Goal: Task Accomplishment & Management: Use online tool/utility

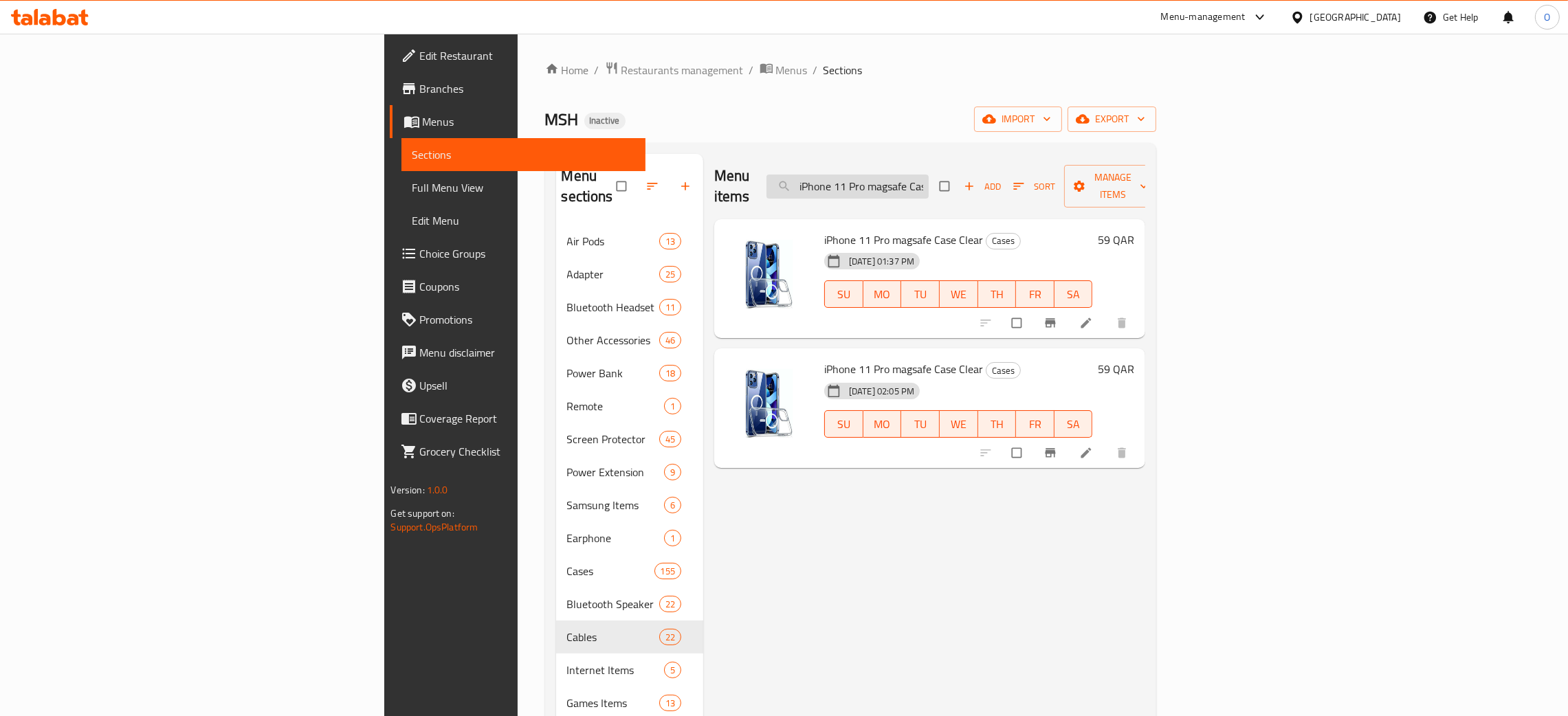
click at [928, 186] on input "iPhone 11 Pro magsafe Case Clear" at bounding box center [847, 187] width 162 height 24
paste input "- Hoco Dz3 Dual Port Car Charger Set Type C"
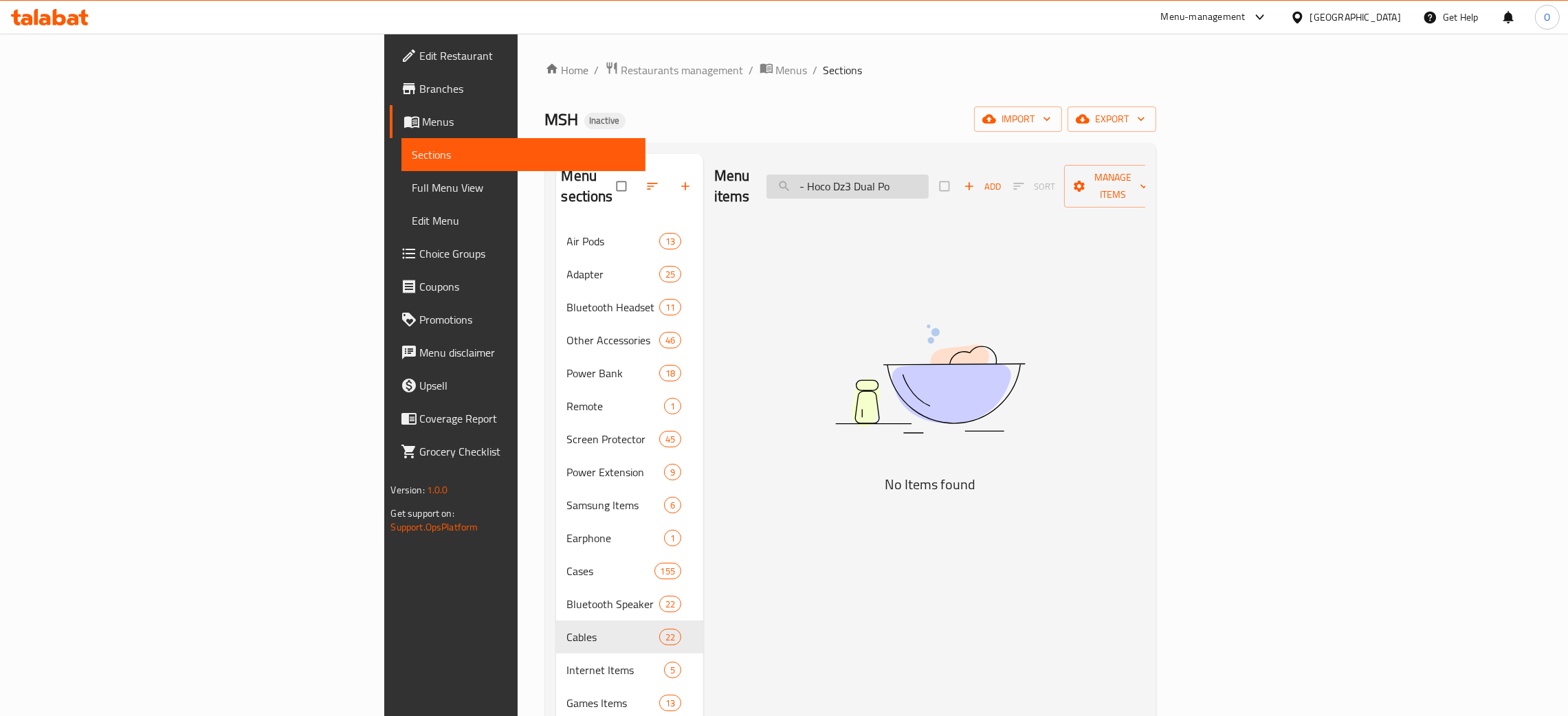
click at [928, 179] on input "- Hoco Dz3 Dual Po" at bounding box center [847, 187] width 162 height 24
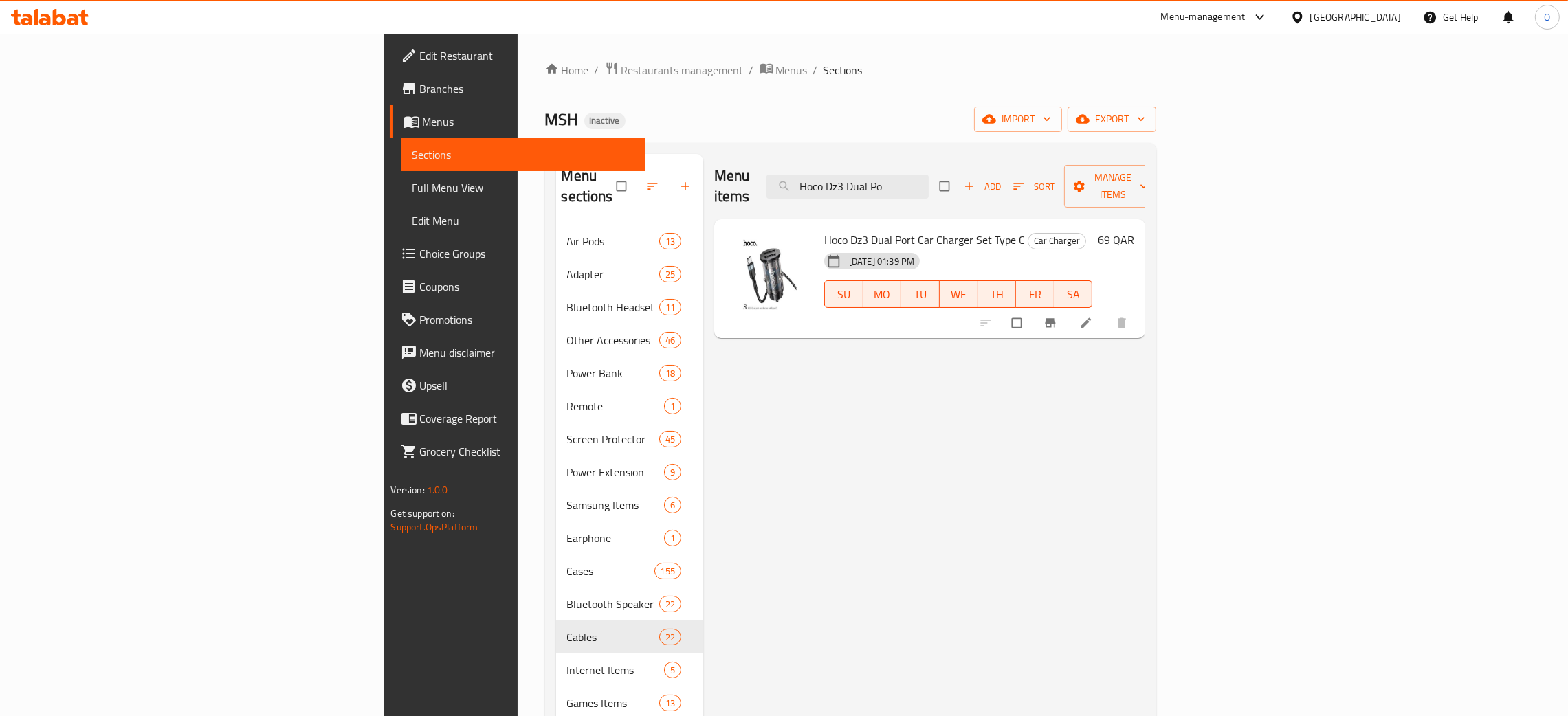
click at [988, 544] on div "Menu items Hoco Dz3 Dual Po Add Sort Manage items Hoco Dz3 Dual Port Car Charge…" at bounding box center [924, 637] width 442 height 966
click at [928, 181] on input "Hoco Dz3 Dual Po" at bounding box center [847, 187] width 162 height 24
paste input "Anker Ultra Compact Dual Port Car Charger 30w Black"
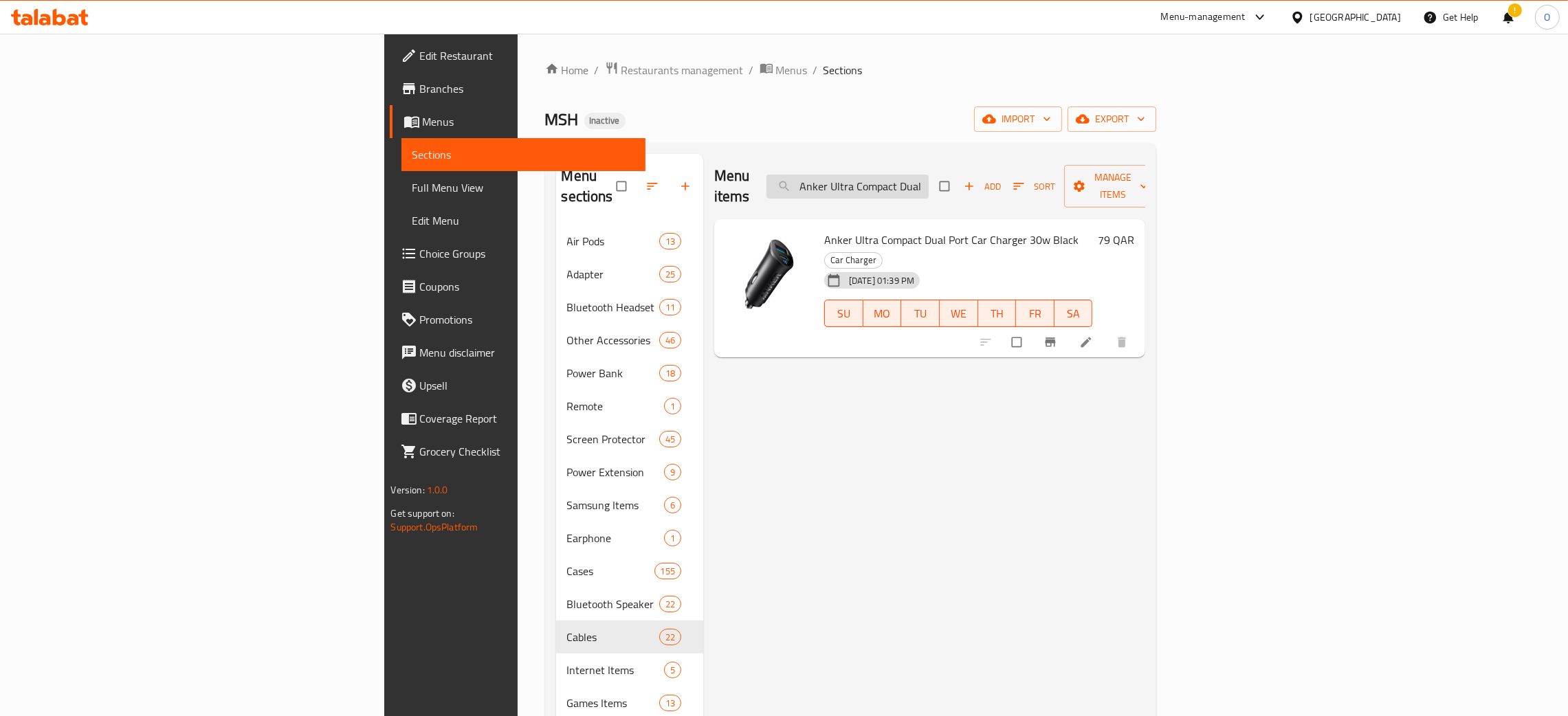
click at [928, 183] on input "Anker Ultra Compact Dual Port Car Charger 30w Black" at bounding box center [847, 187] width 162 height 24
paste input "Powerport III Cube 20 W"
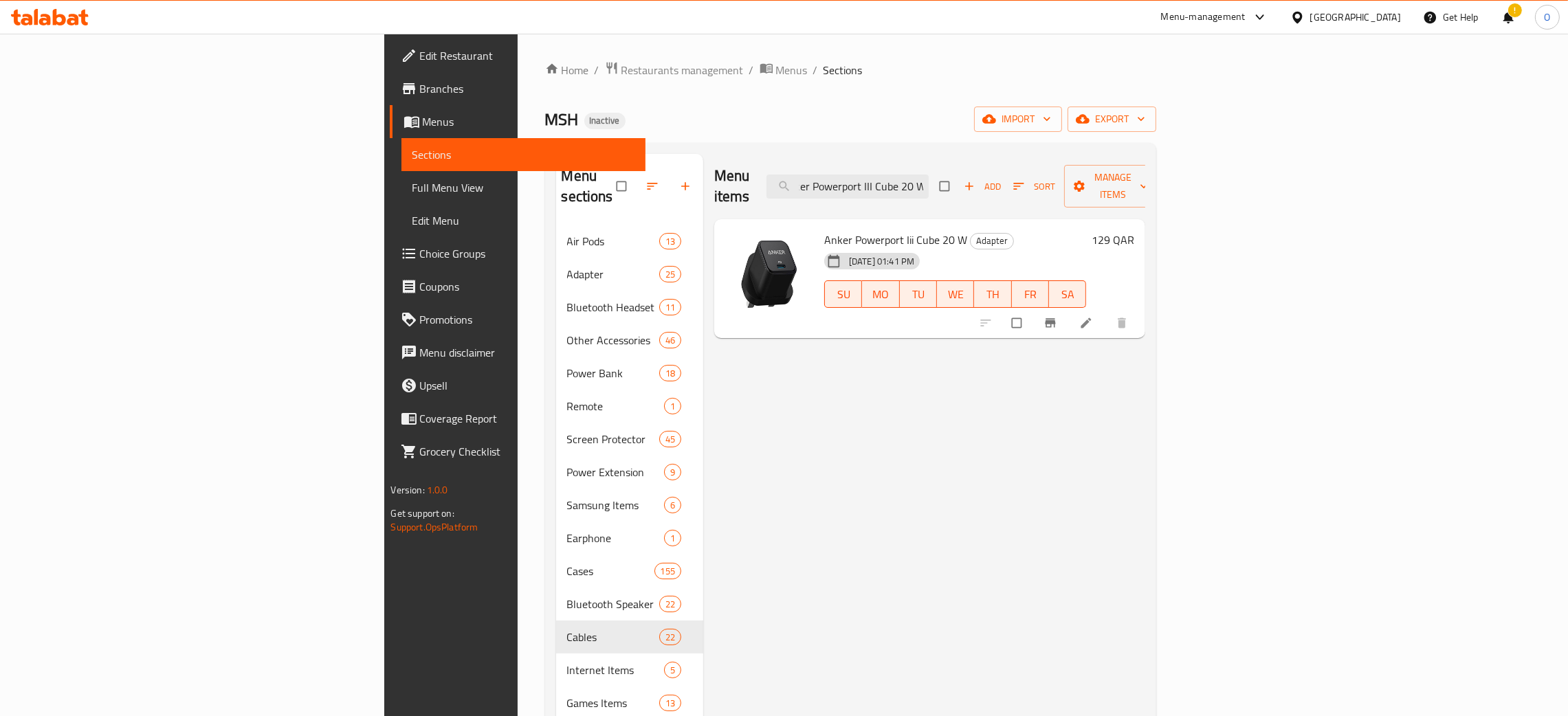
type input "Anker Powerport III Cube 20 W"
click at [413, 187] on span "Full Menu View" at bounding box center [524, 188] width 223 height 17
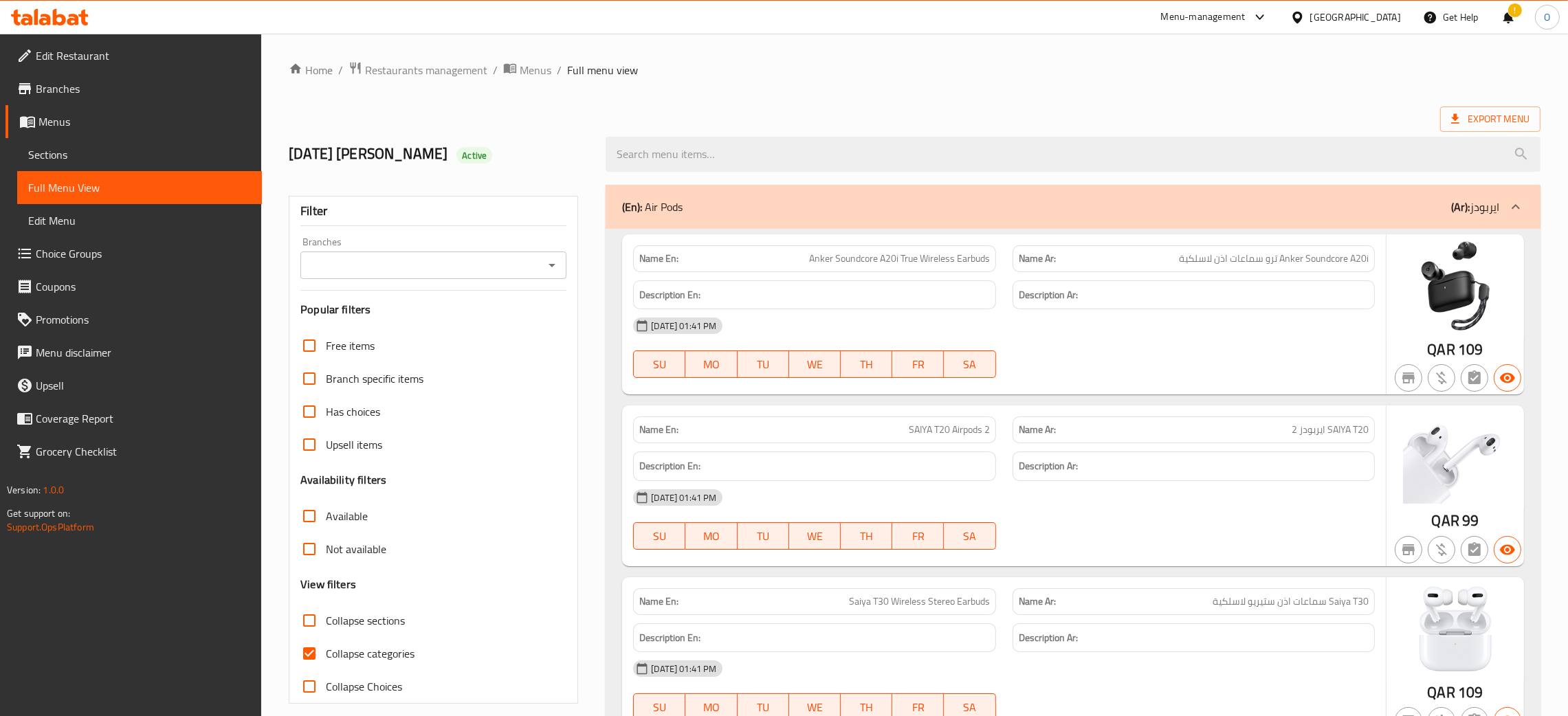
scroll to position [97070, 0]
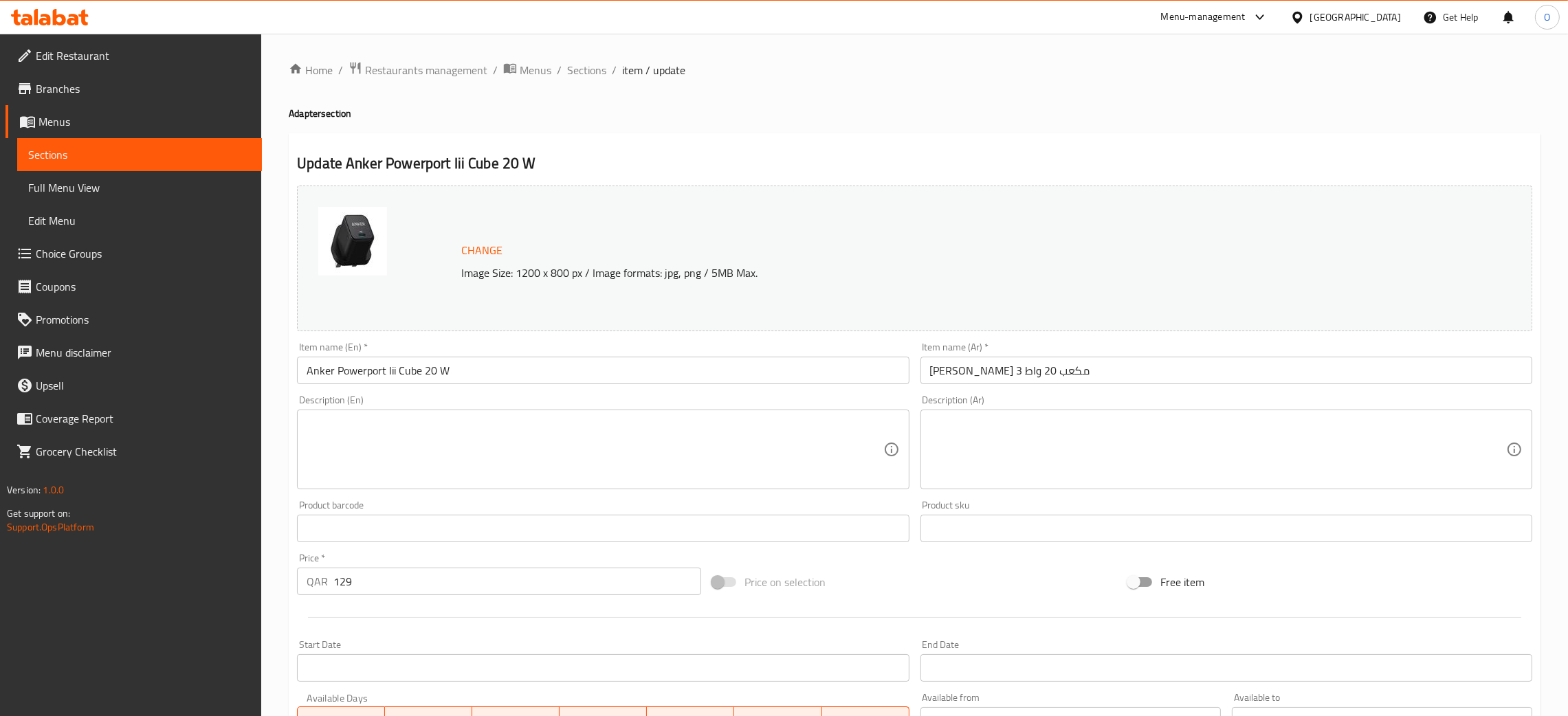
click at [1025, 374] on input "[PERSON_NAME] 3 مكعب 20 واط" at bounding box center [1226, 370] width 612 height 28
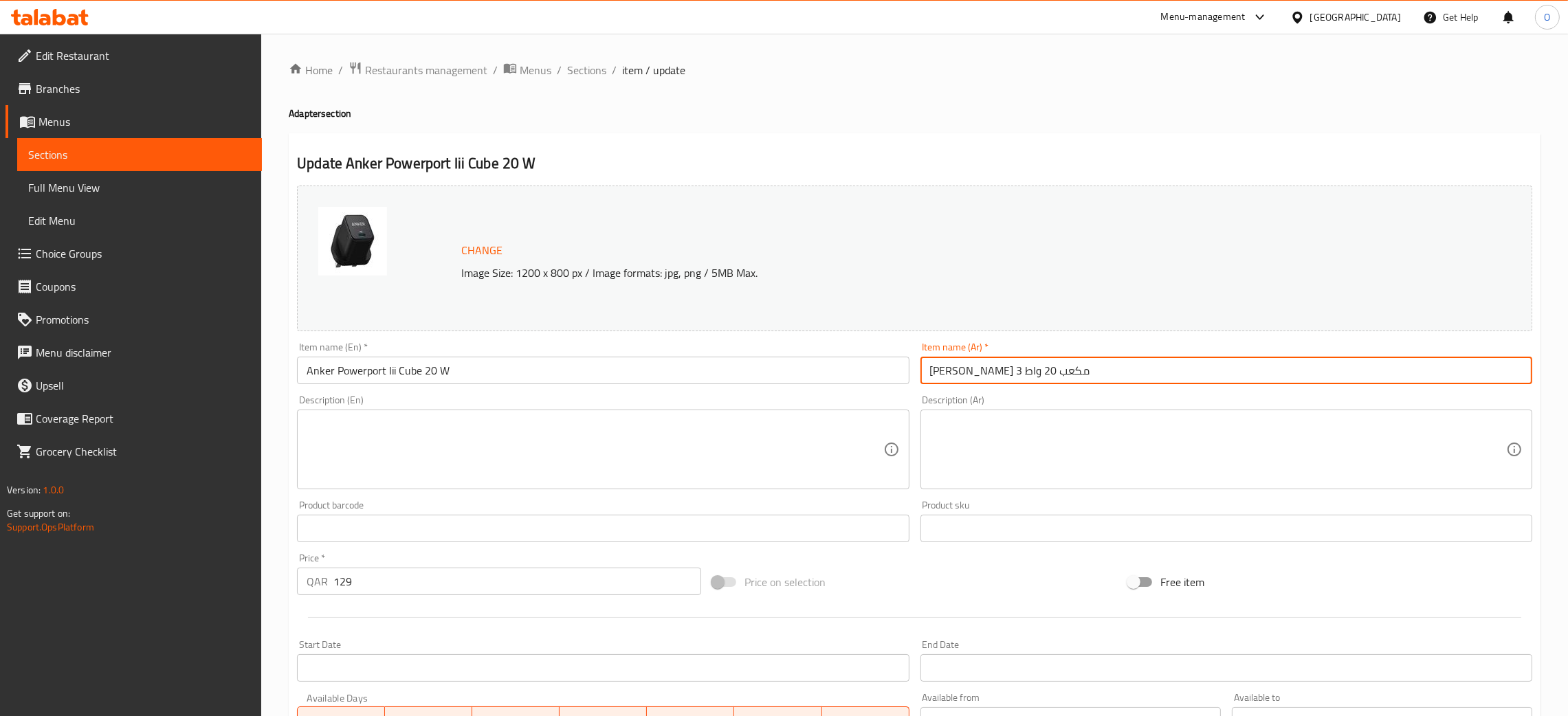
click at [1025, 374] on input "[PERSON_NAME] 3 مكعب 20 واط" at bounding box center [1226, 370] width 612 height 28
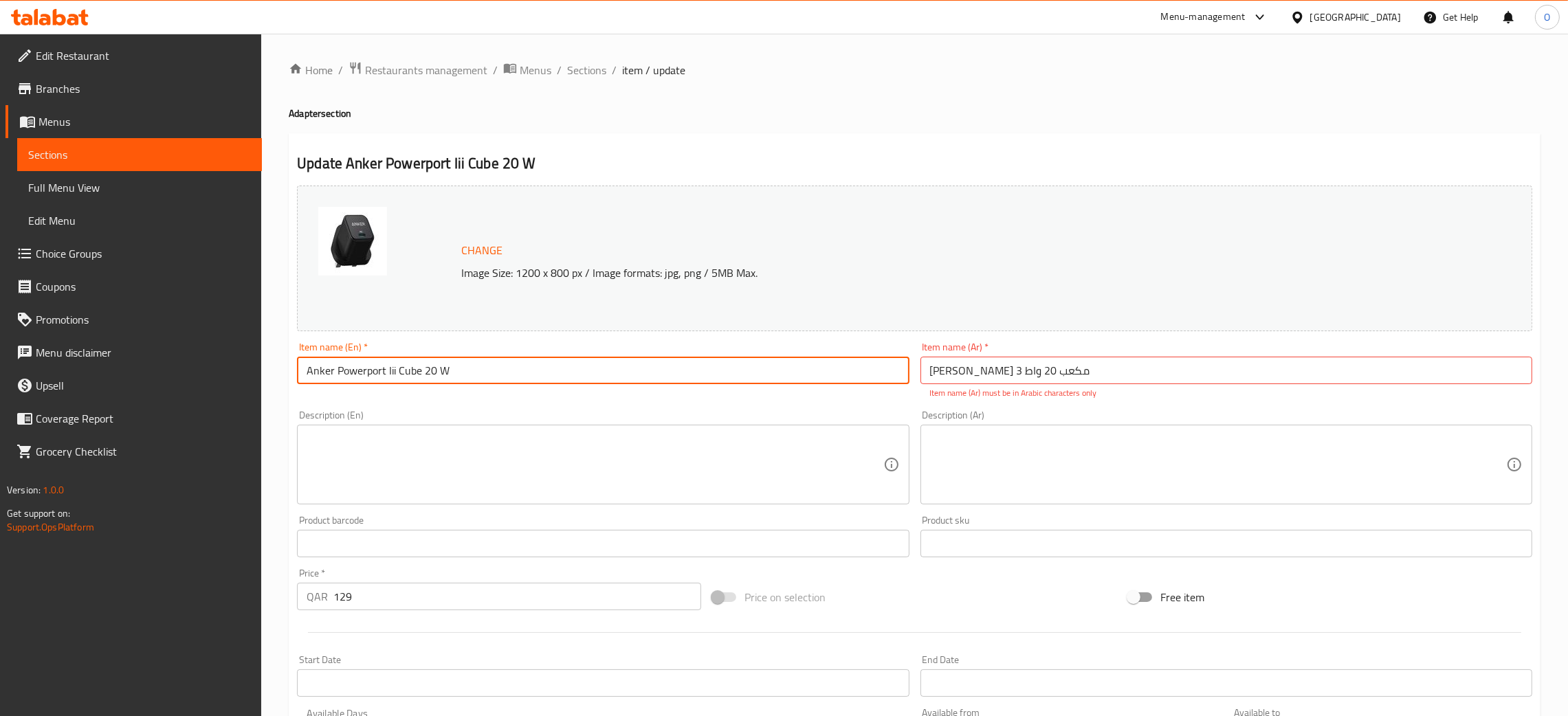
click at [418, 379] on input "Anker Powerport Iii Cube 20 W" at bounding box center [602, 370] width 612 height 28
click at [1004, 370] on input "Anker باوربورت 3 مكعب 20 واط" at bounding box center [1226, 370] width 612 height 28
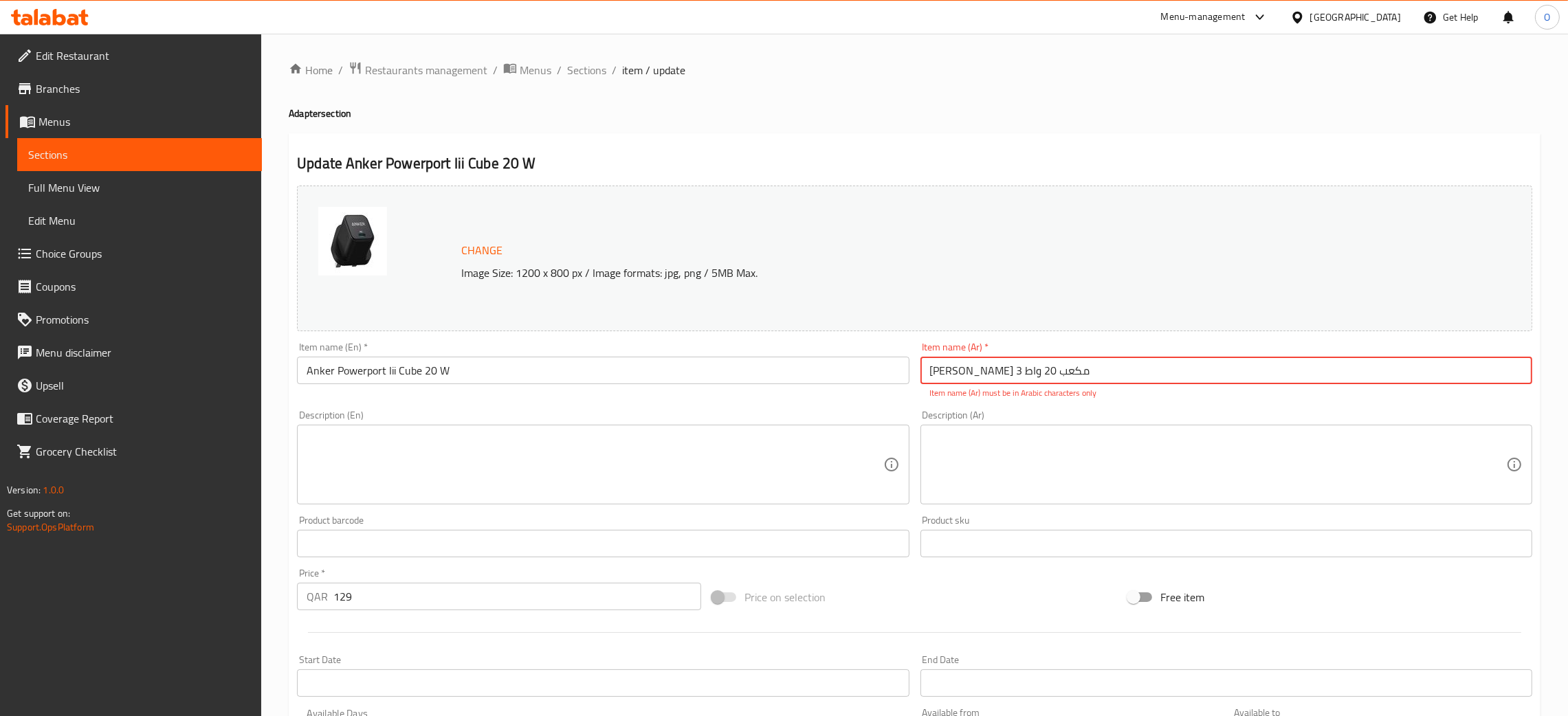
click at [1004, 370] on input "Anker باوربورت 3 مكعب 20 واط" at bounding box center [1226, 370] width 612 height 28
click at [1006, 369] on input "Anker باوربورت 3 مكعب 20 واط" at bounding box center [1226, 370] width 612 height 28
click at [1015, 374] on input "Anker باوربورت 3 مكعب 20 واط" at bounding box center [1226, 370] width 612 height 28
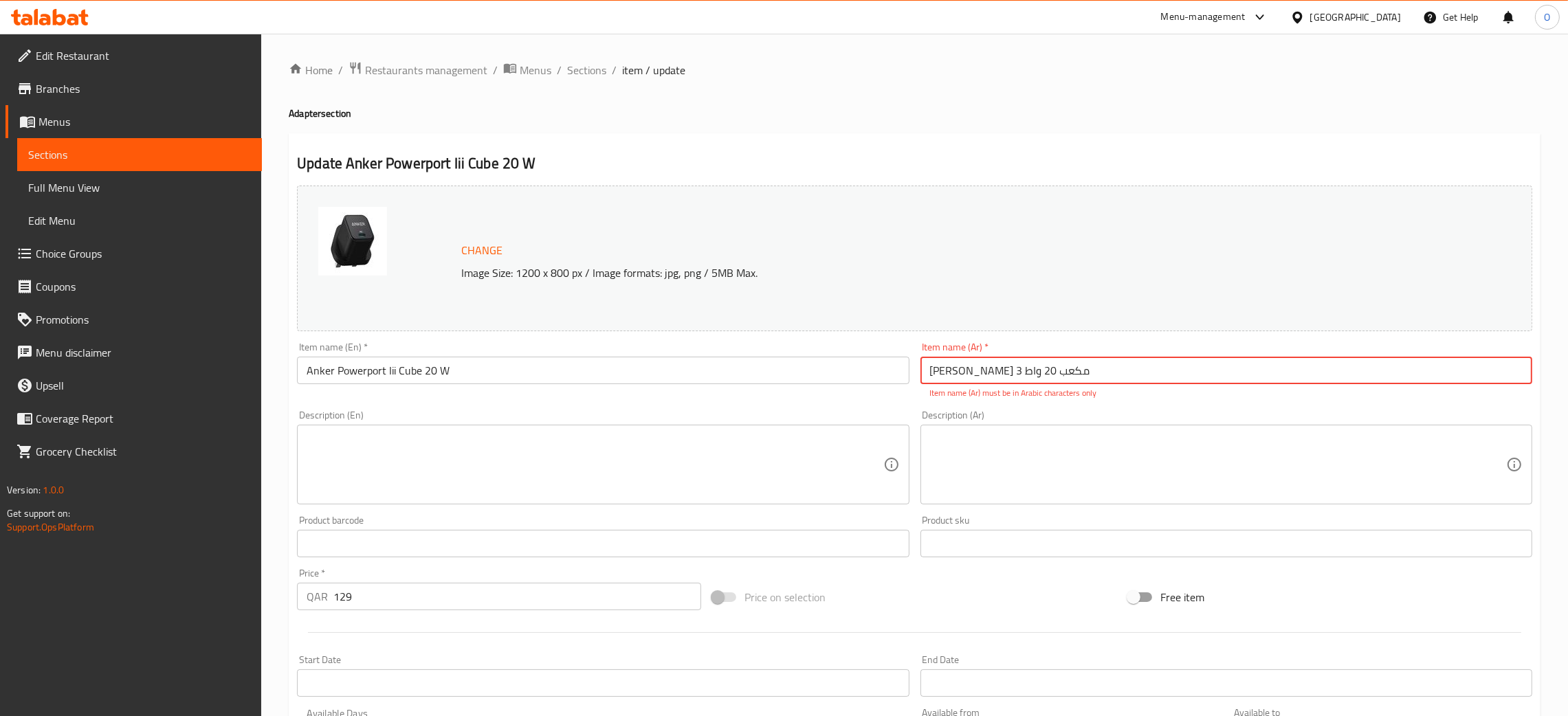
click at [991, 372] on input "Anker باوربورت 3 مكعب 20 واط" at bounding box center [1226, 370] width 612 height 28
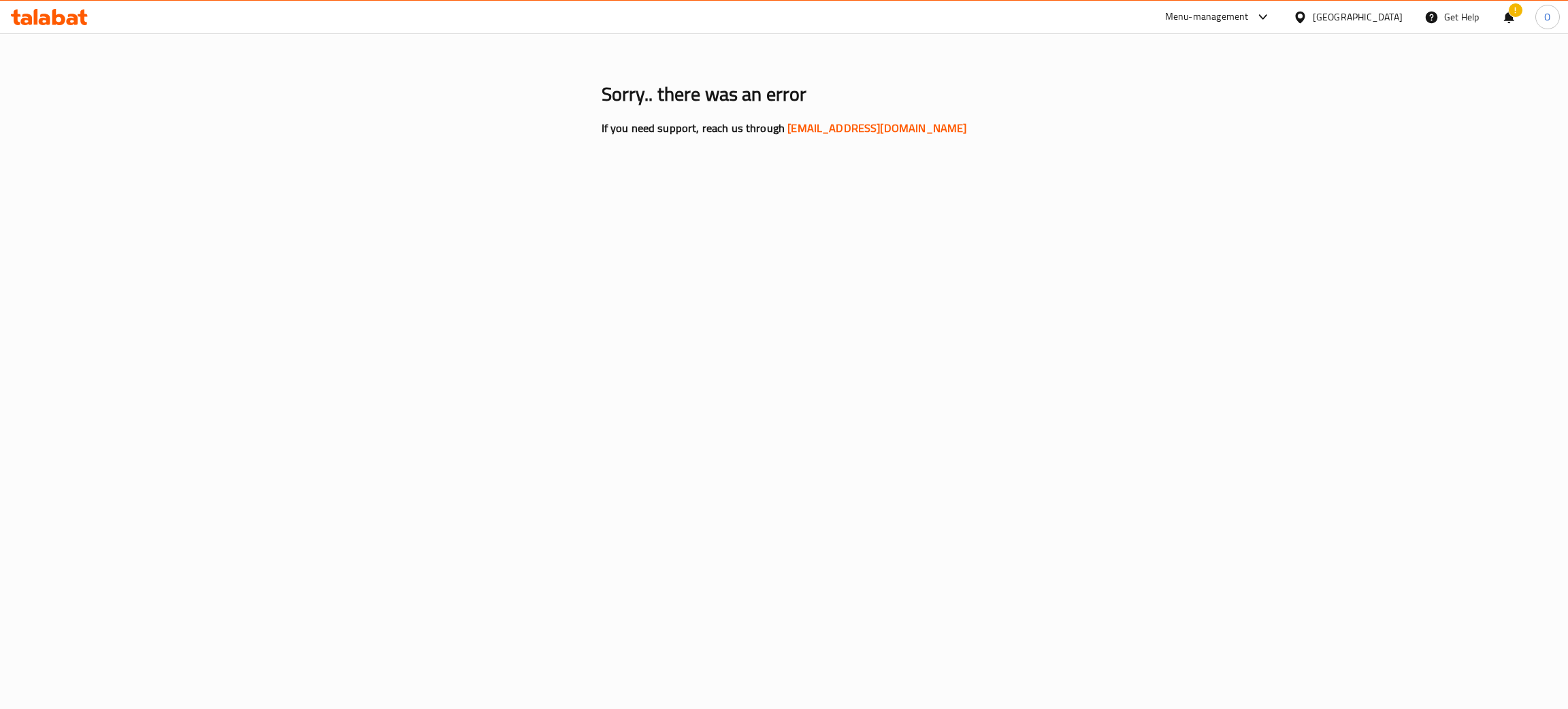
click at [73, 15] on icon at bounding box center [73, 19] width 12 height 12
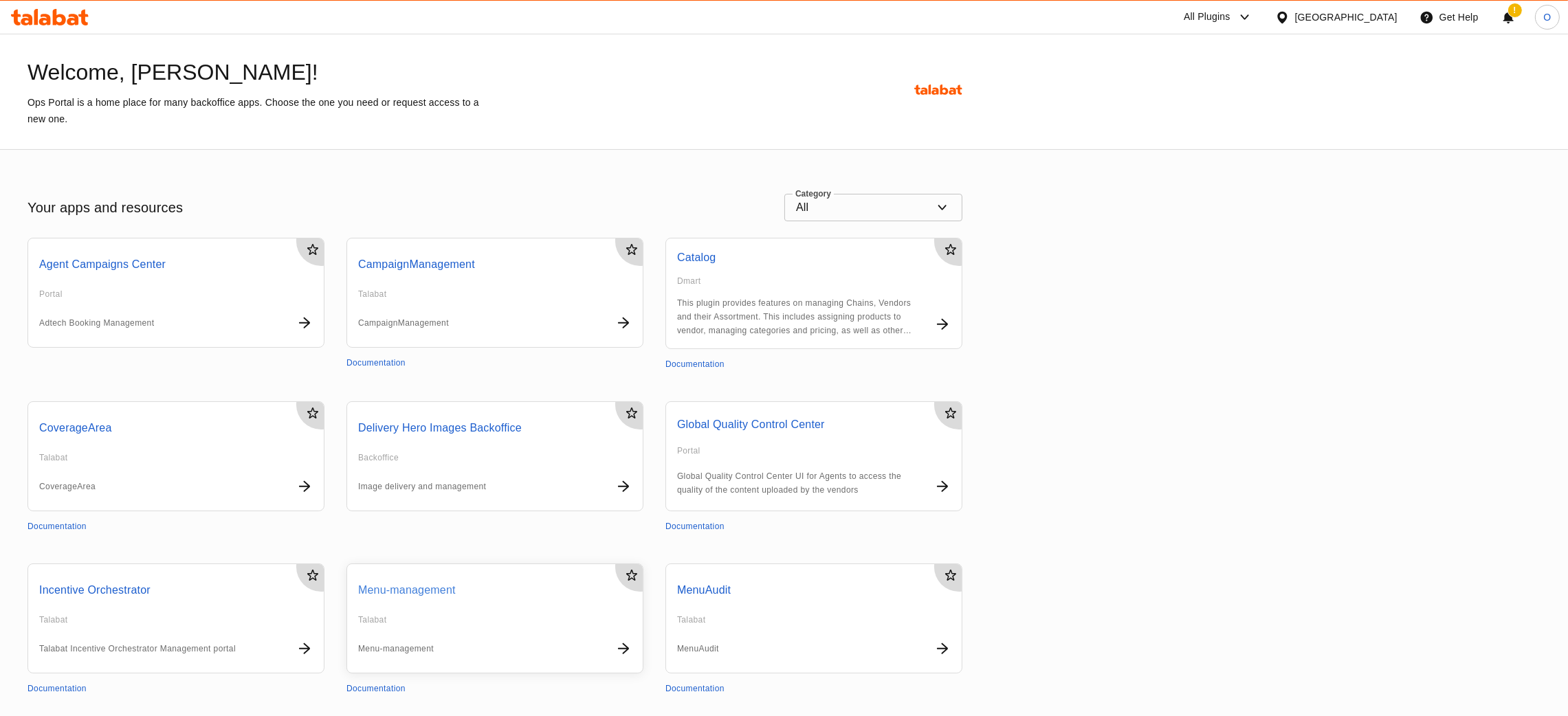
click at [420, 592] on span "Menu-management" at bounding box center [407, 590] width 97 height 17
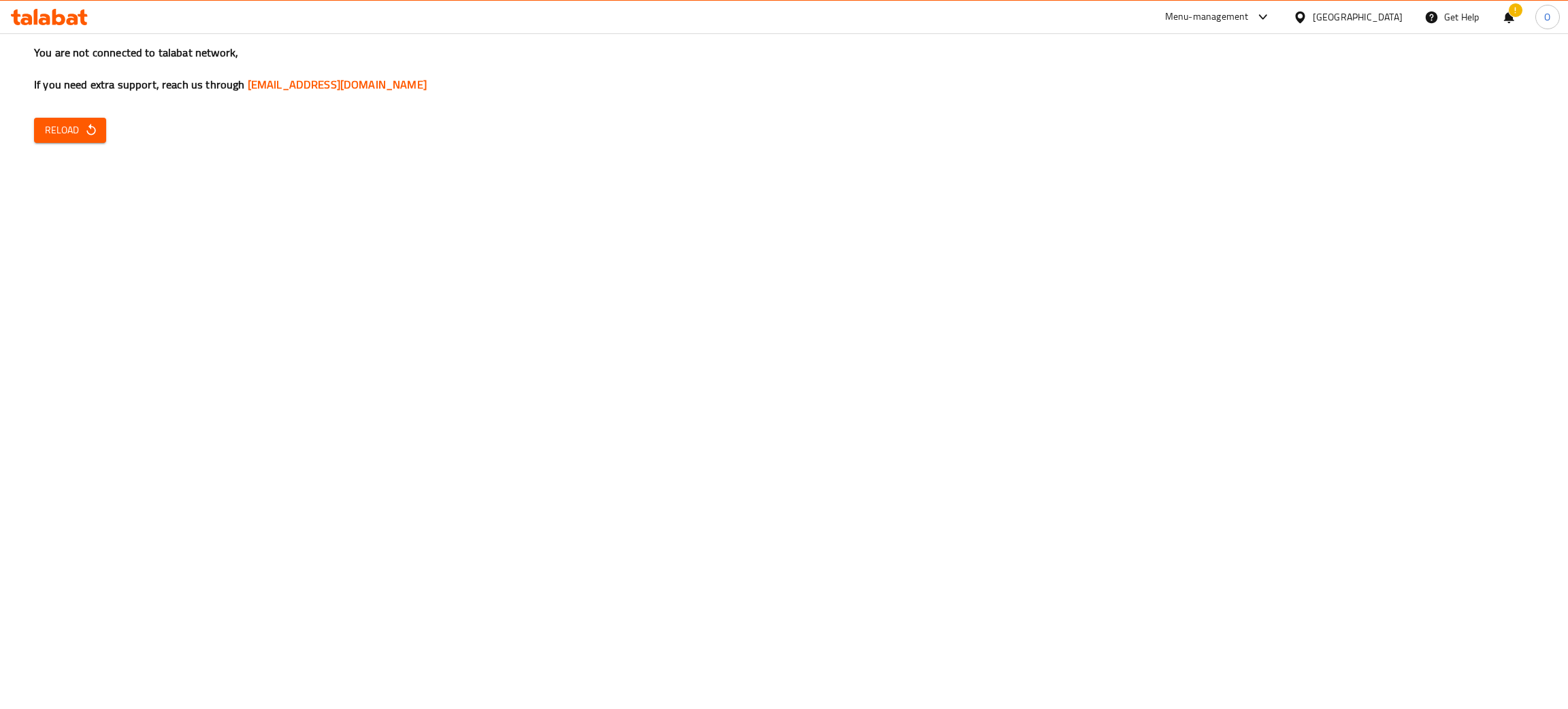
click at [59, 124] on span "Reload" at bounding box center [70, 129] width 51 height 17
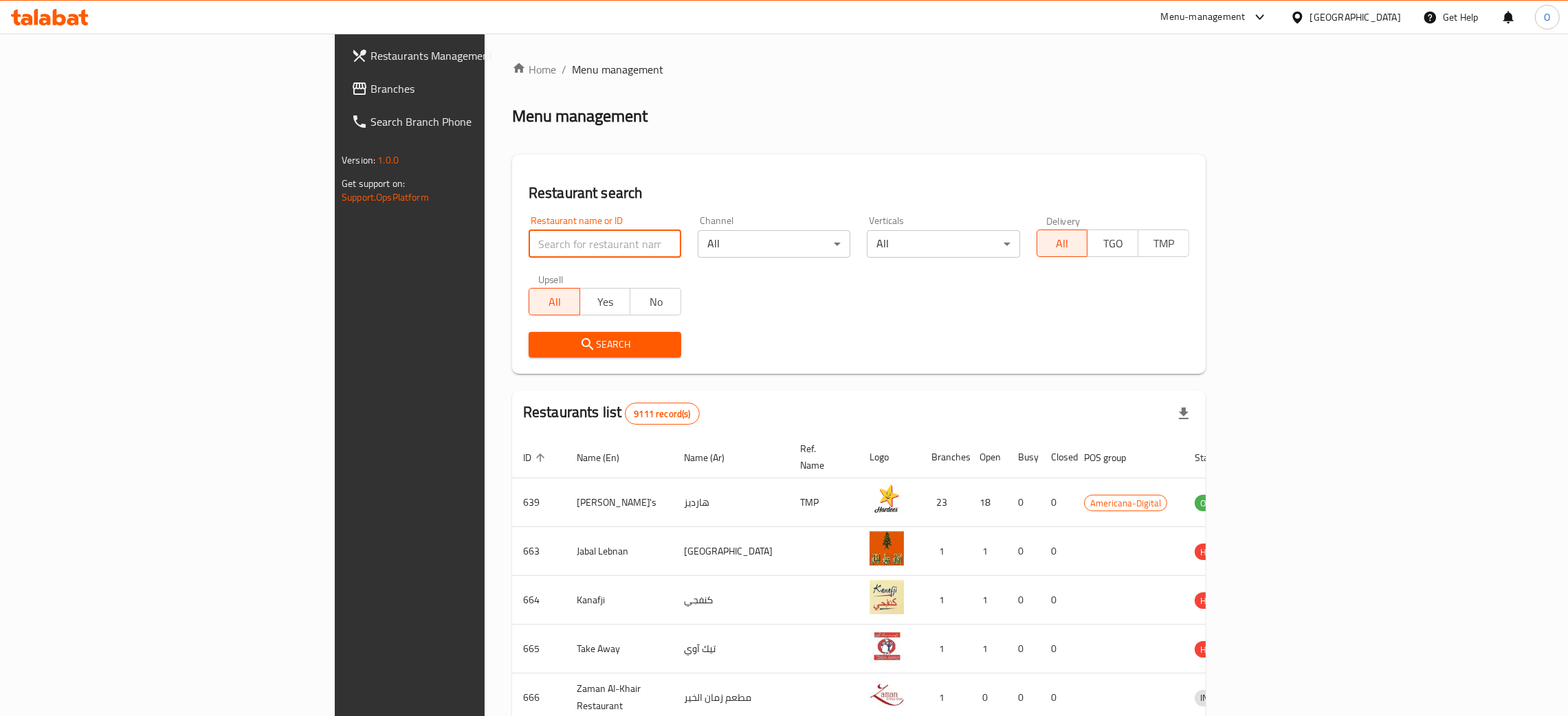
click at [529, 246] on input "search" at bounding box center [604, 244] width 152 height 28
paste input "MSH"
type input "MSH"
click button "Search" at bounding box center [604, 345] width 152 height 26
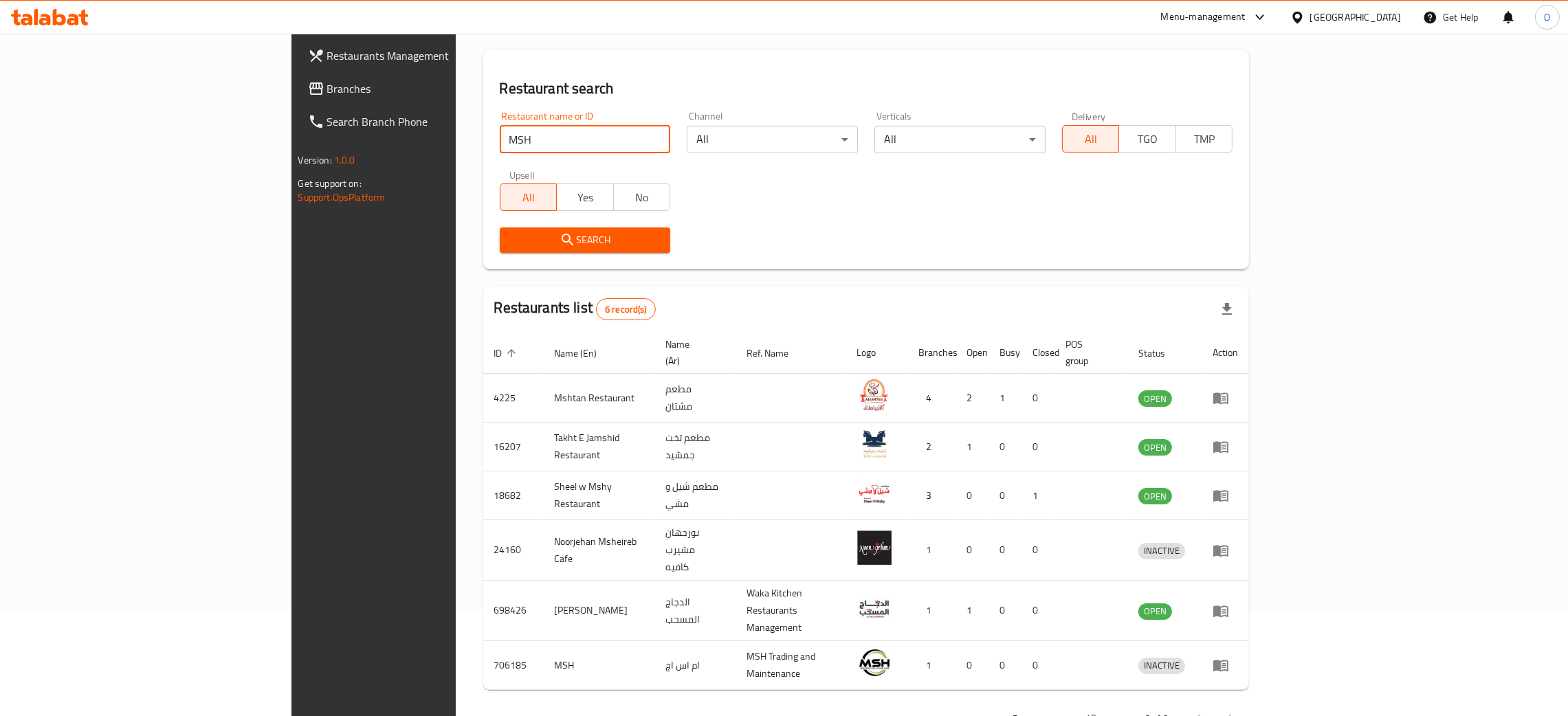
scroll to position [115, 0]
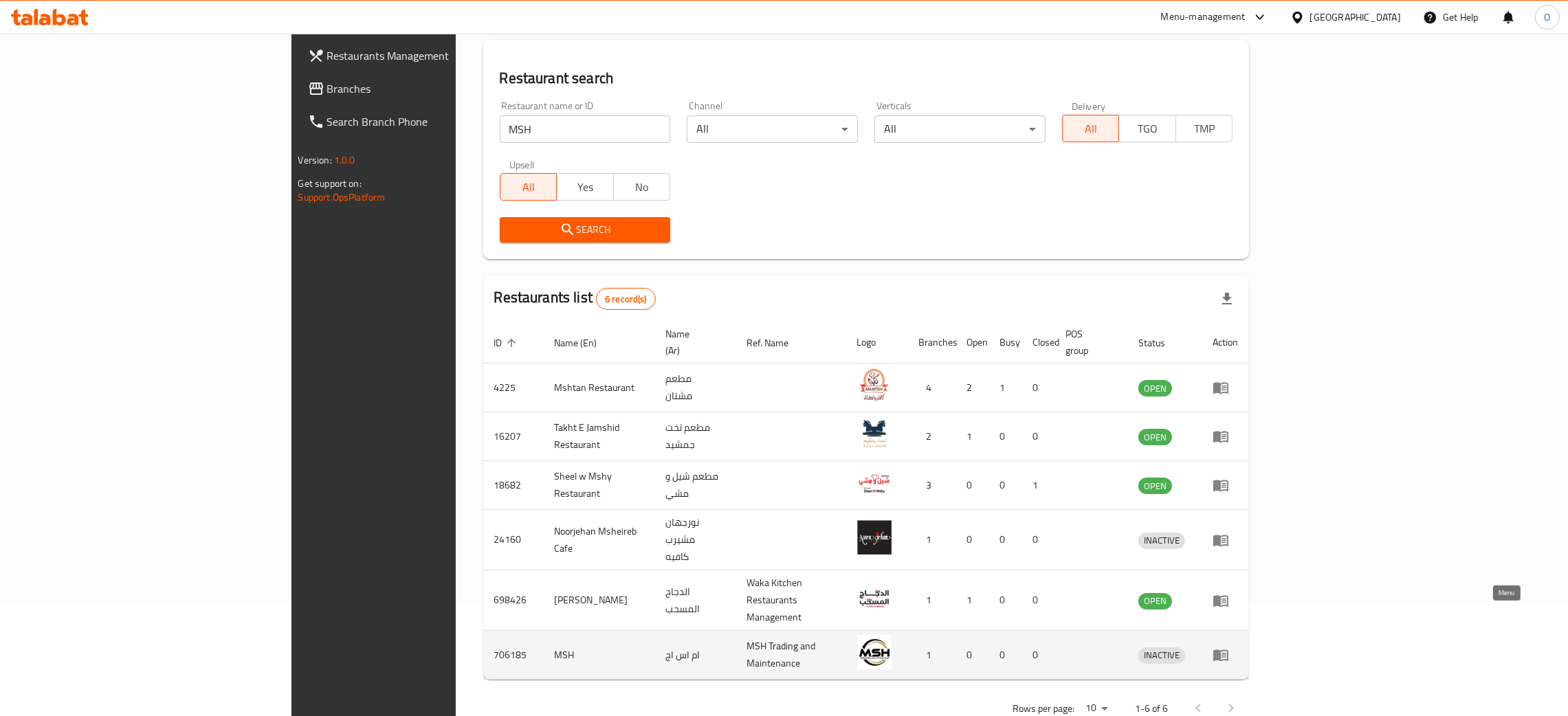
click at [1229, 646] on icon "enhanced table" at bounding box center [1220, 654] width 17 height 17
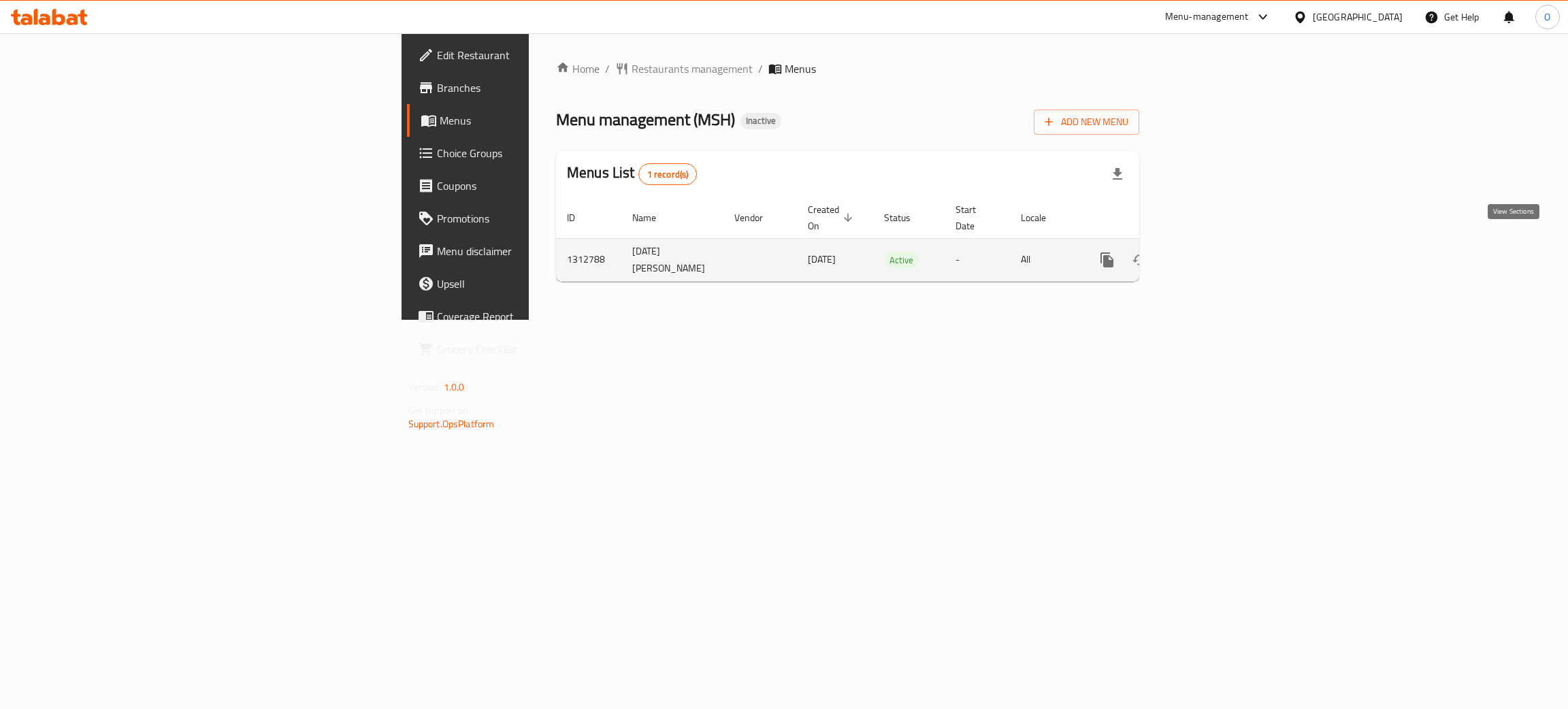
click at [1211, 254] on icon "enhanced table" at bounding box center [1205, 260] width 13 height 13
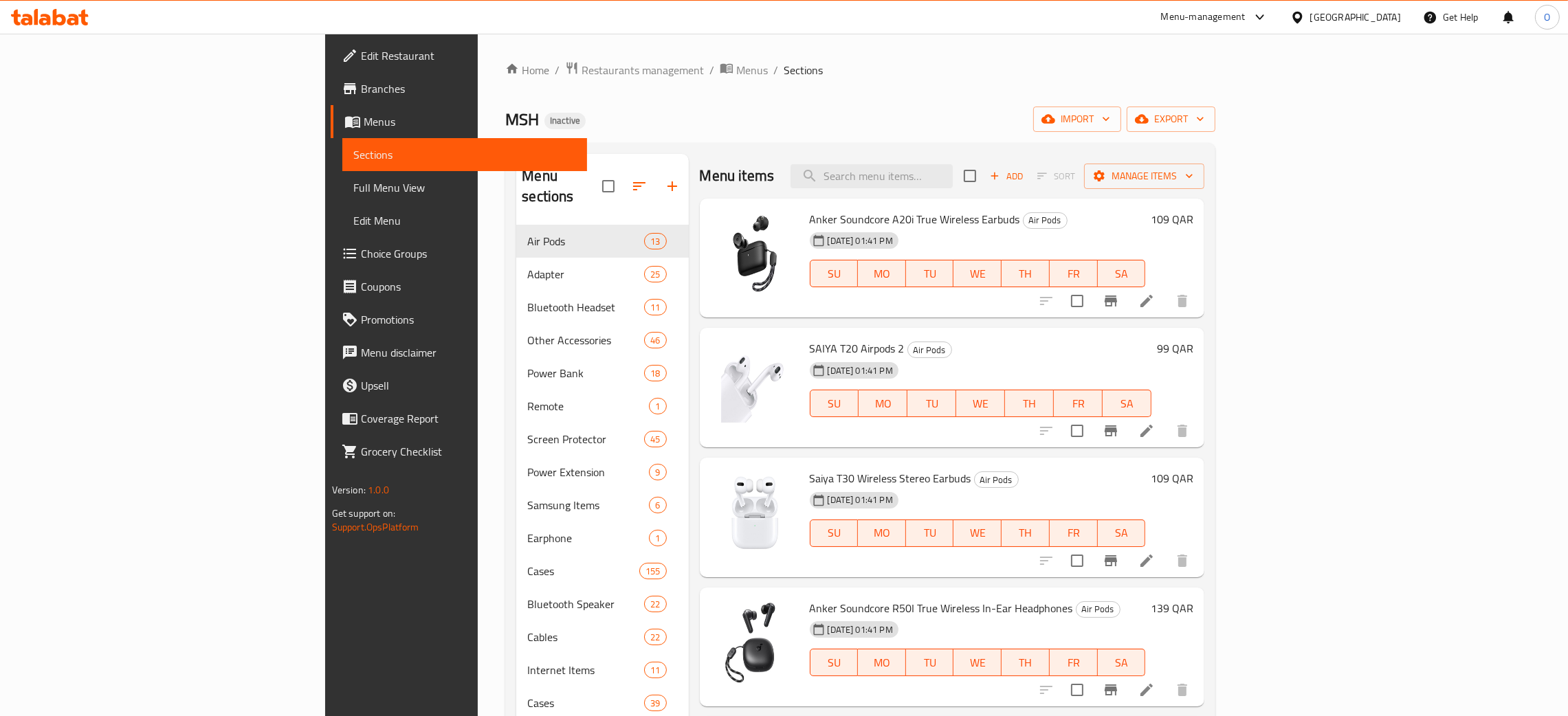
click at [354, 187] on span "Full Menu View" at bounding box center [465, 188] width 223 height 17
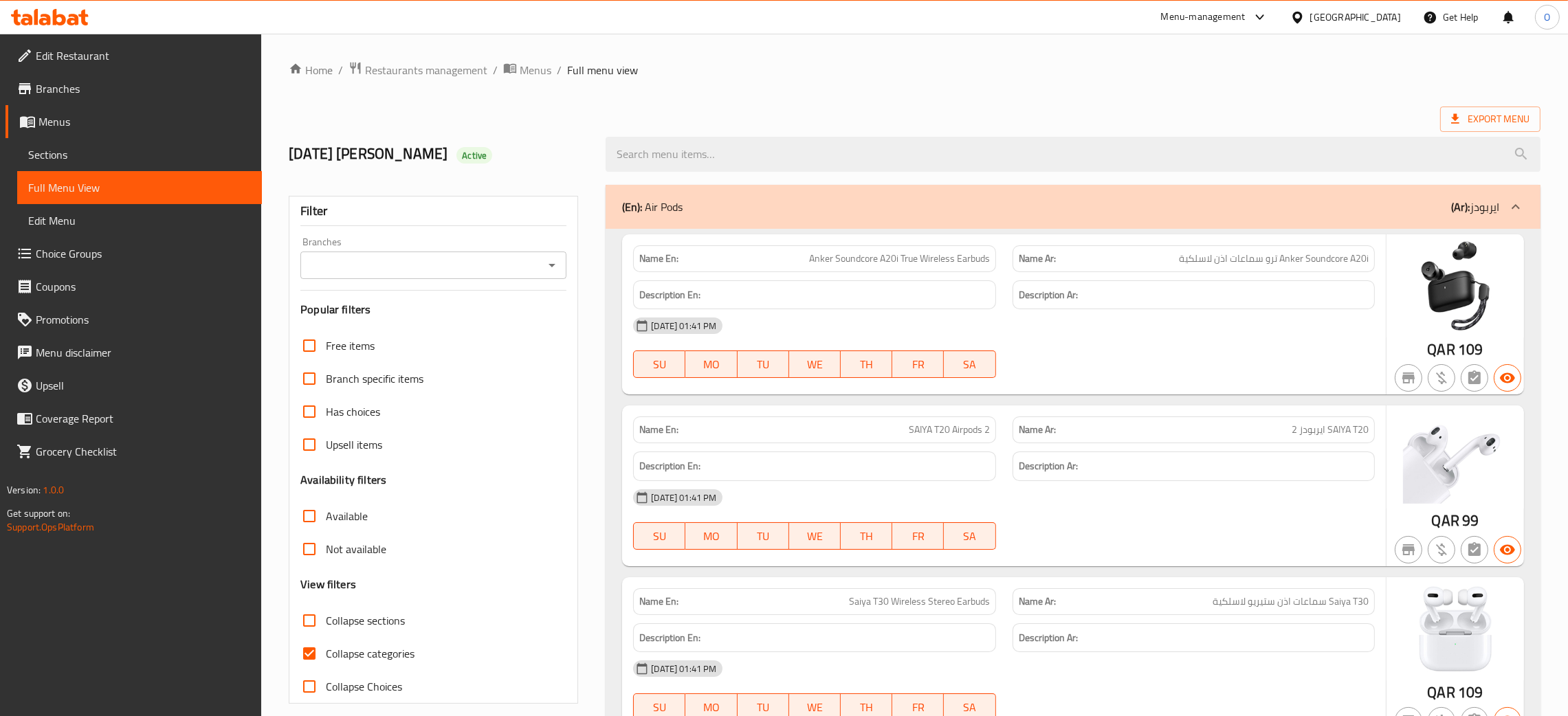
scroll to position [2586, 0]
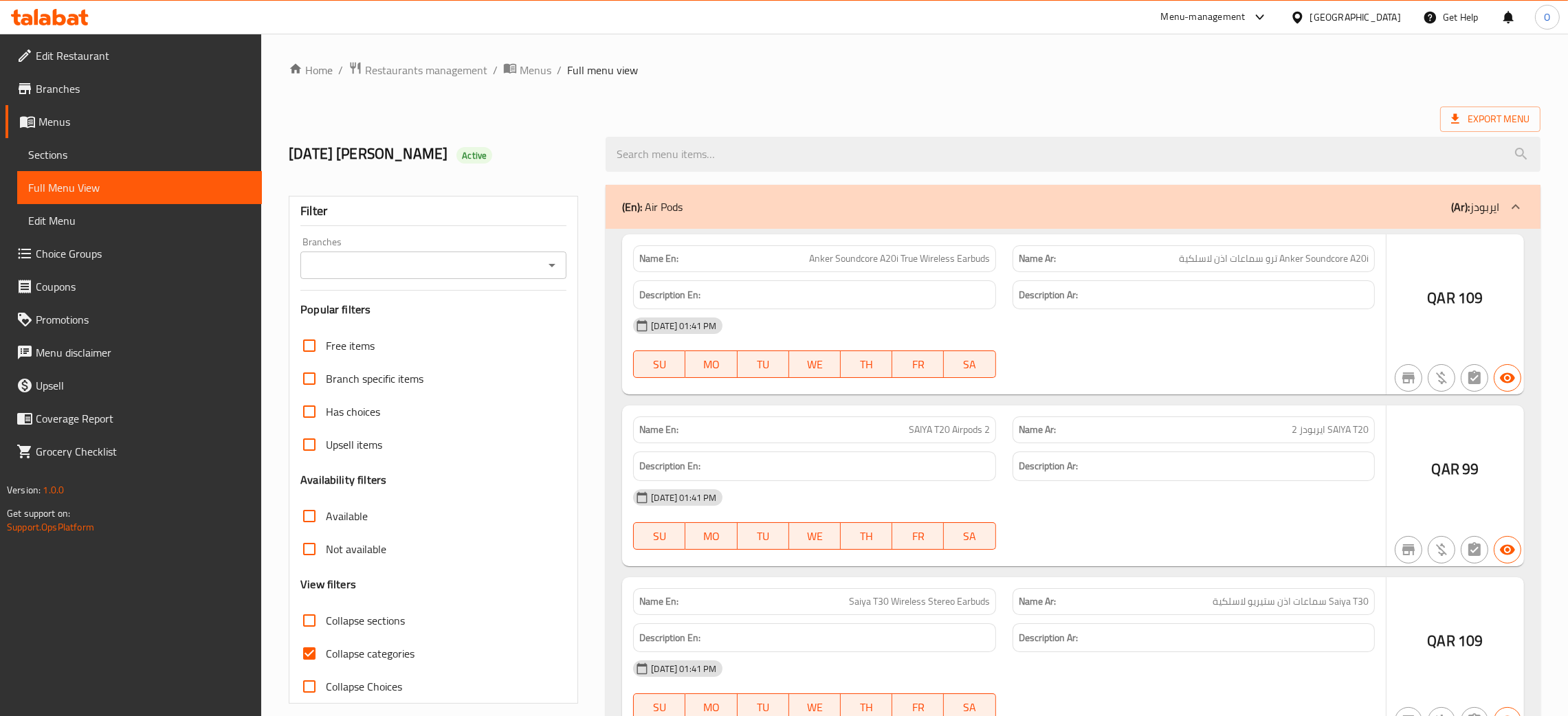
click at [1005, 106] on div at bounding box center [784, 358] width 1568 height 716
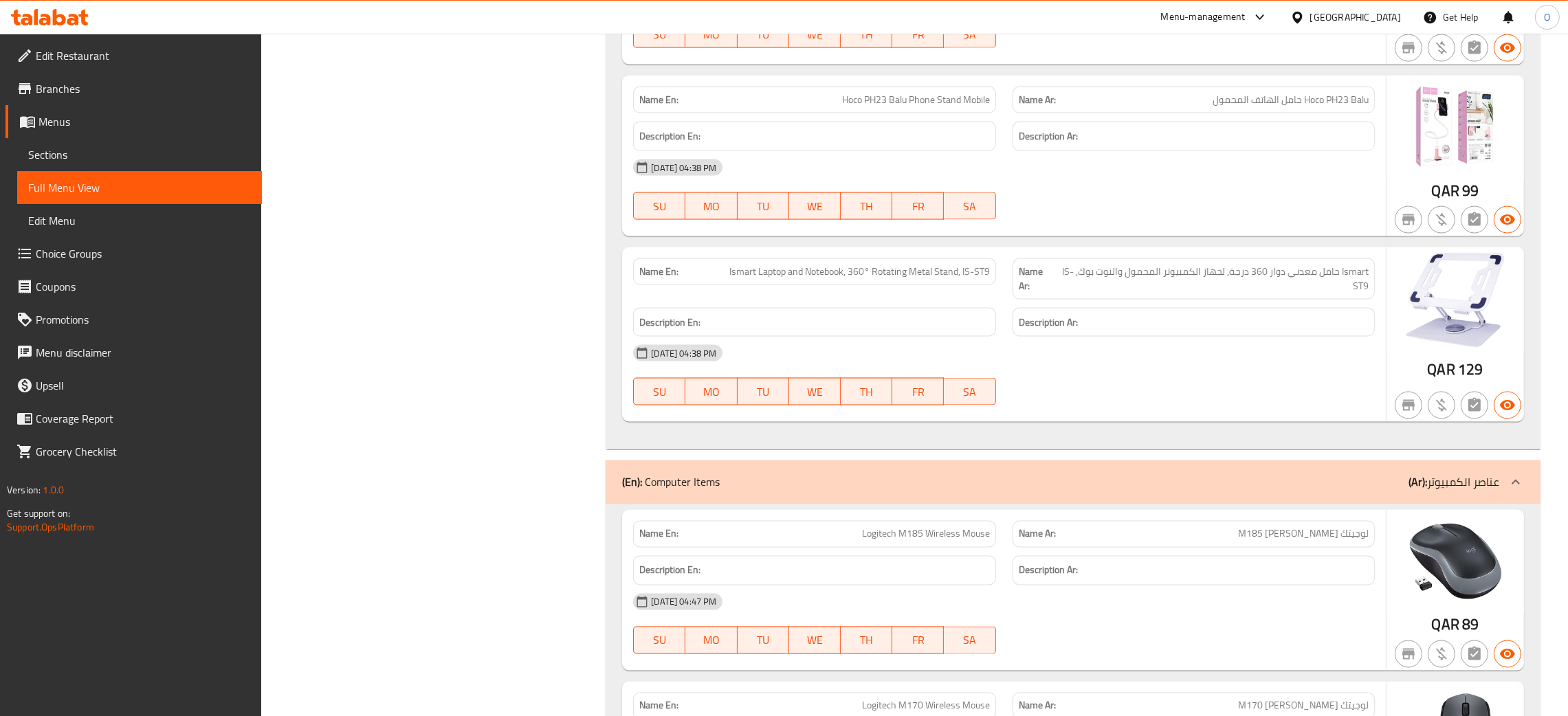
scroll to position [125943, 0]
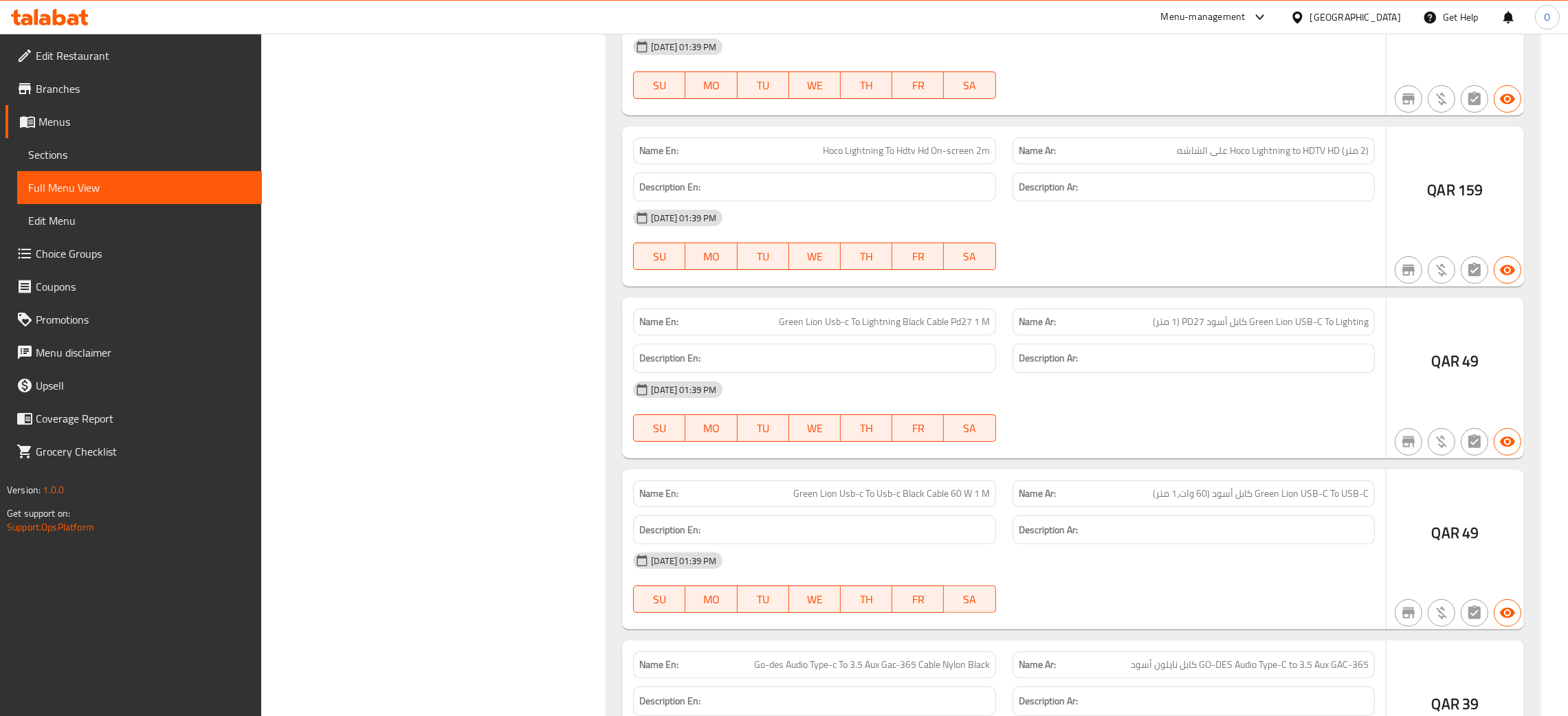
scroll to position [63286, 0]
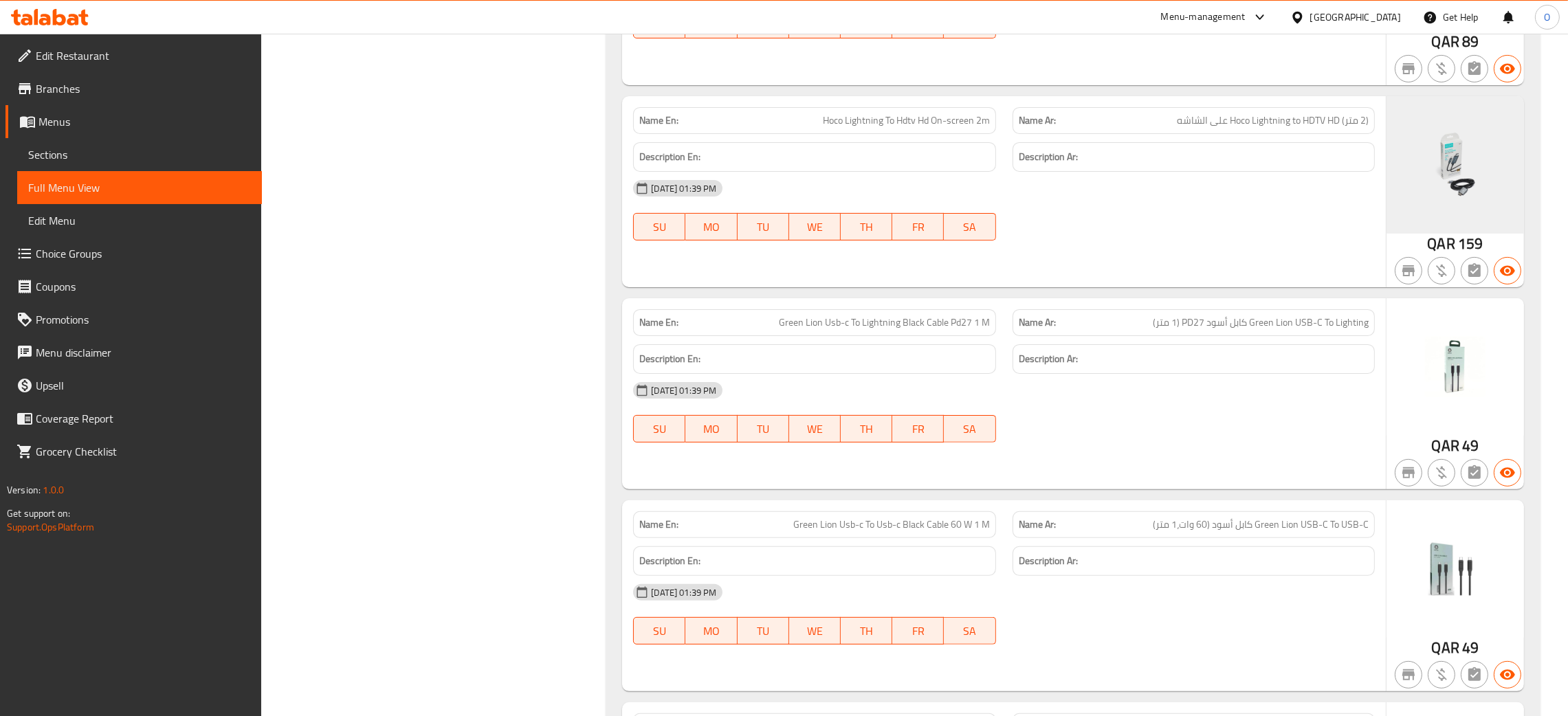
drag, startPoint x: 562, startPoint y: 477, endPoint x: 548, endPoint y: 476, distance: 14.0
click at [548, 476] on div "Filter Branches Branches Popular filters Free items Branch specific items Has c…" at bounding box center [438, 180] width 317 height 126579
click at [484, 374] on div "Filter Branches Branches Popular filters Free items Branch specific items Has c…" at bounding box center [438, 180] width 317 height 126579
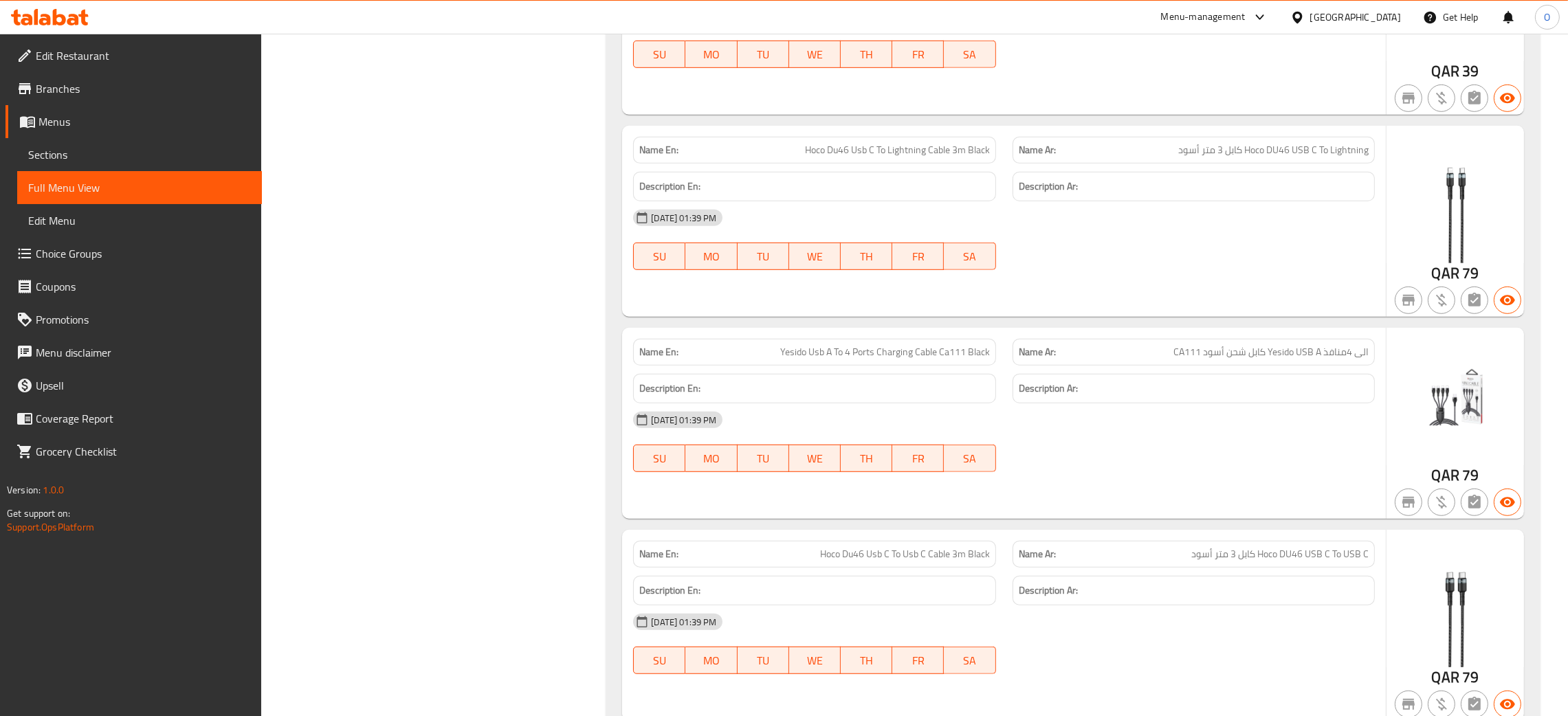
scroll to position [64094, 0]
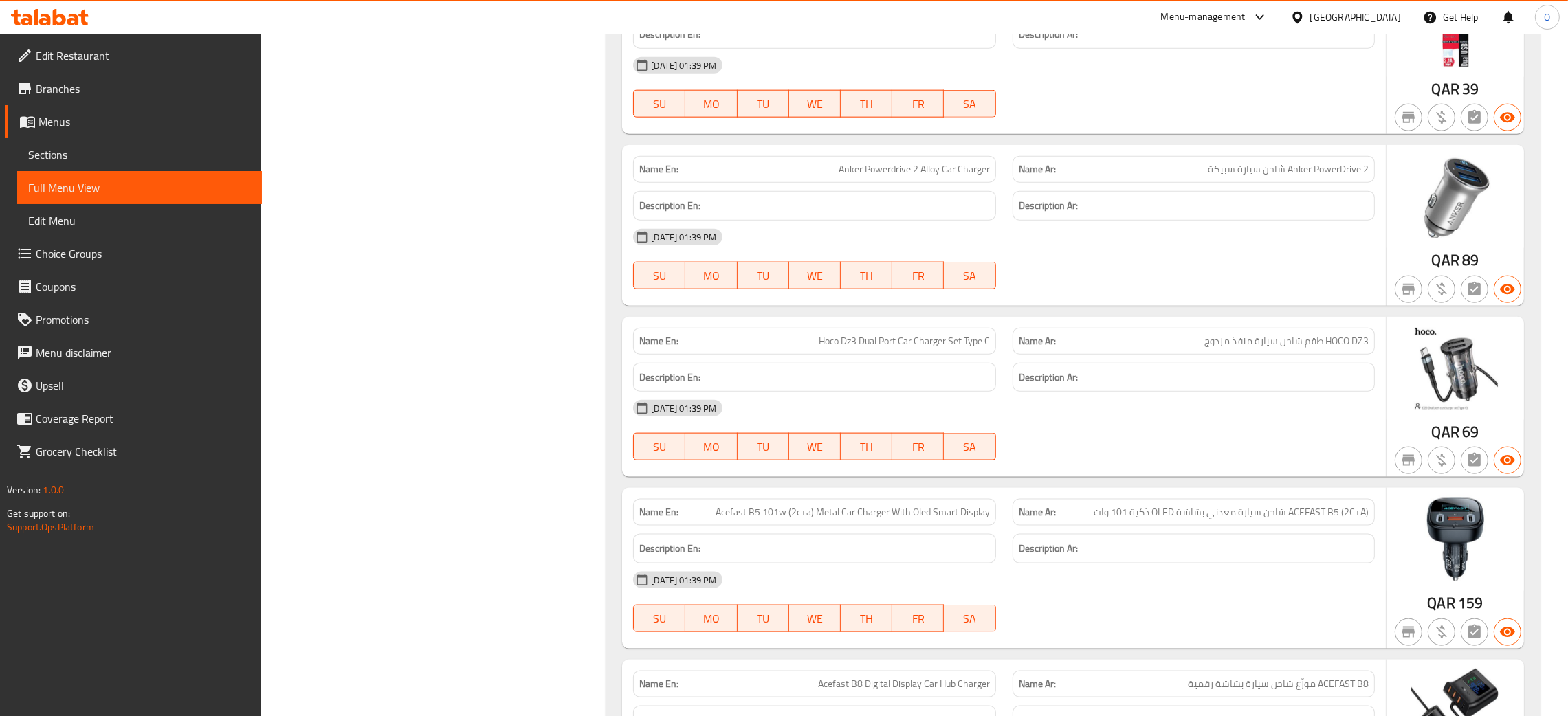
click at [930, 349] on span "Hoco Dz3 Dual Port Car Charger Set Type C" at bounding box center [904, 341] width 171 height 15
copy span "Hoco Dz3 Dual Port Car Charger Set Type C"
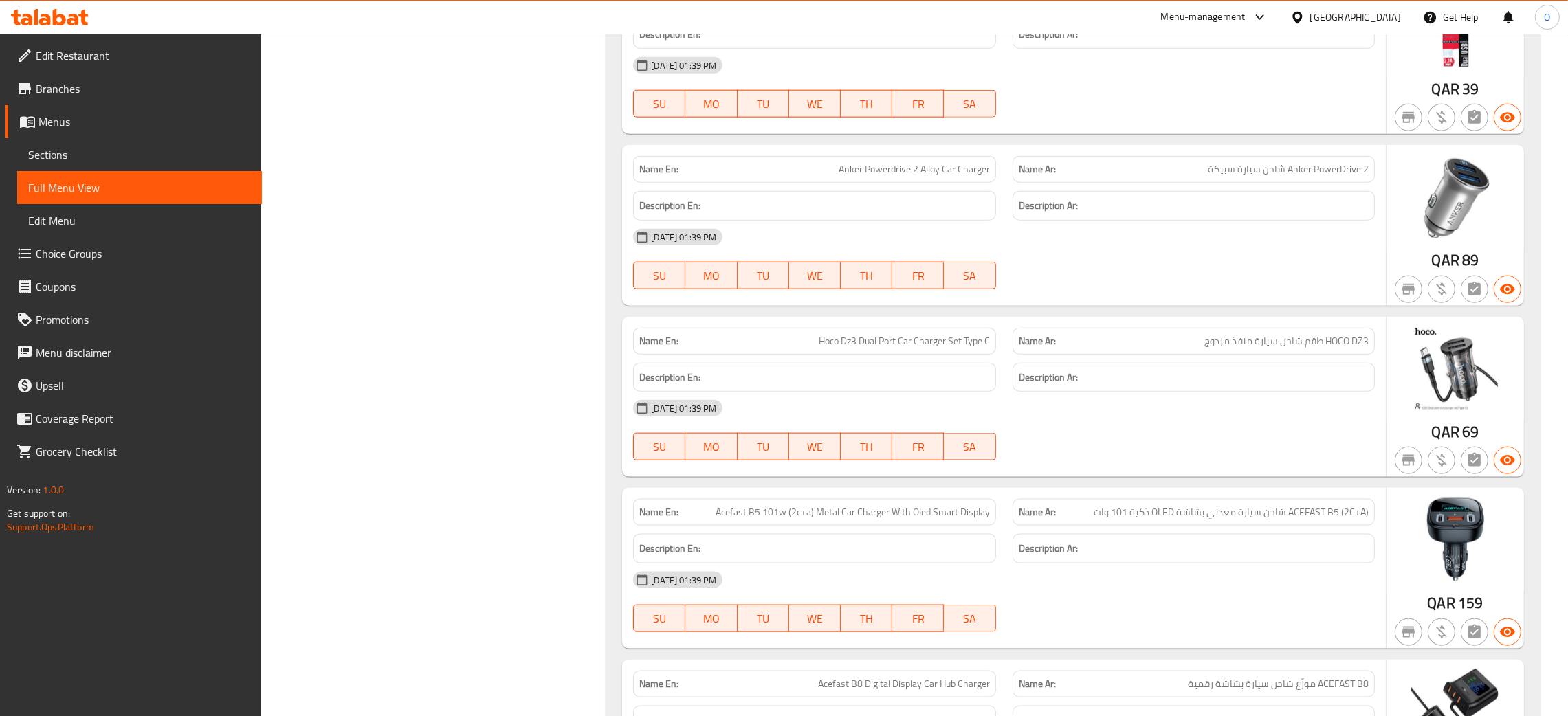
scroll to position [90501, 0]
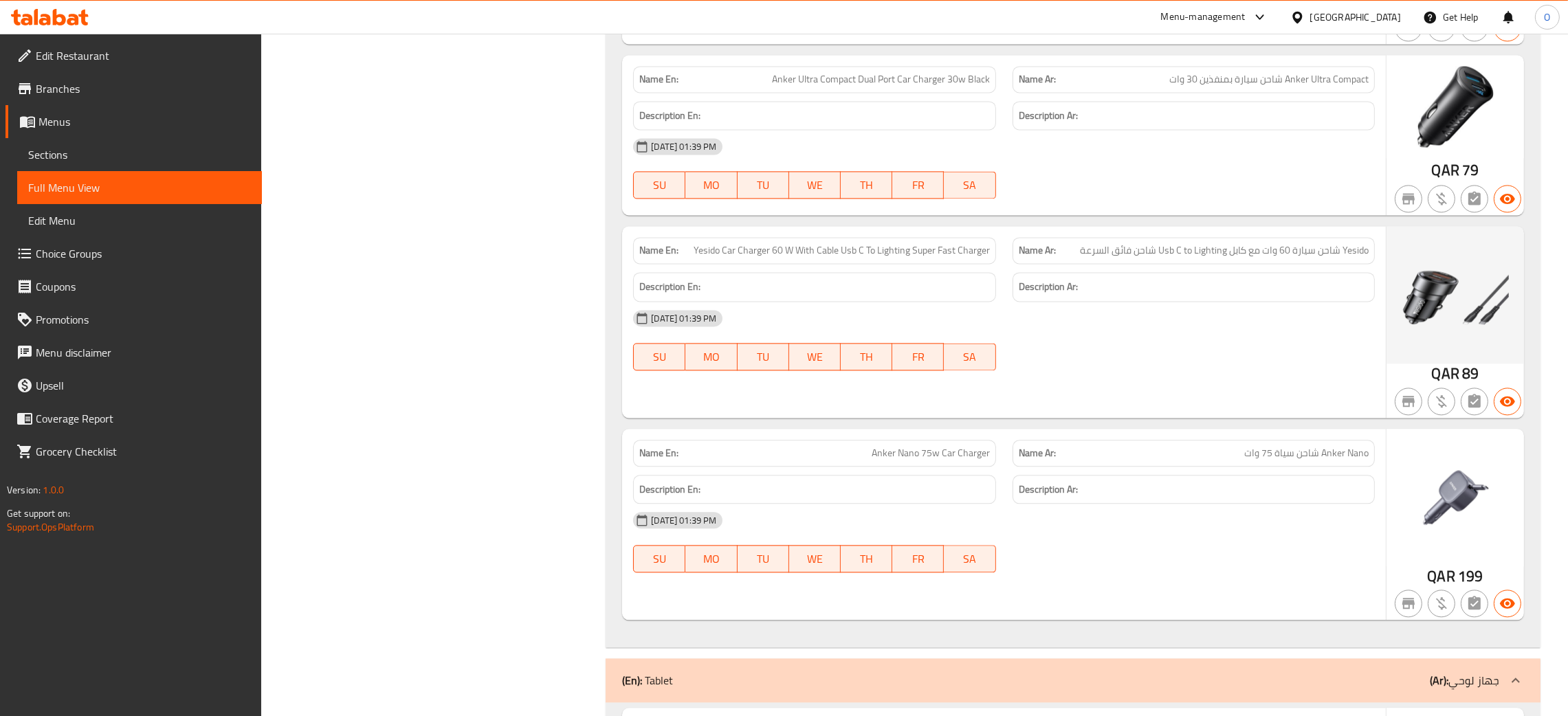
scroll to position [90810, 0]
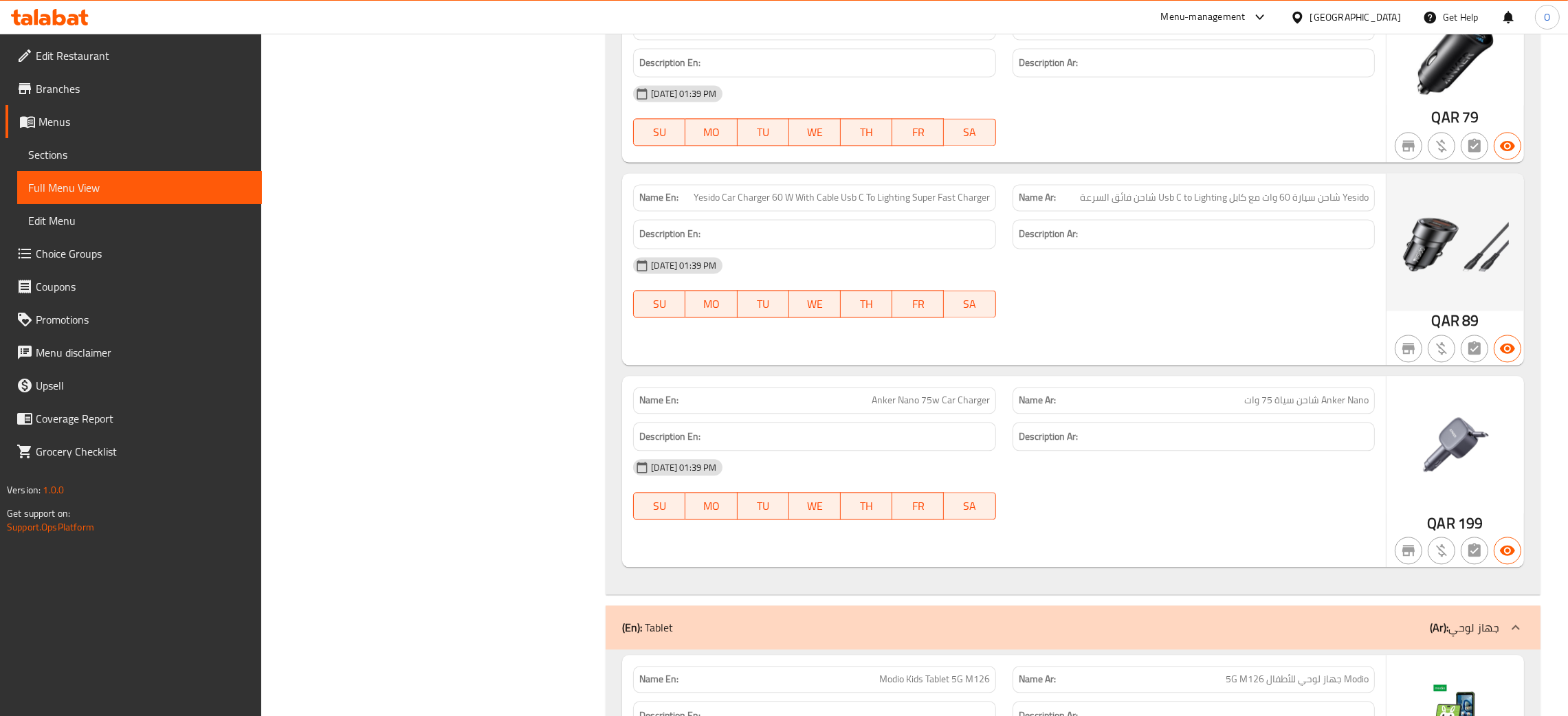
click at [1290, 408] on span "Anker Nano شاحن سياة 75 وات" at bounding box center [1306, 400] width 125 height 15
copy span "Anker Nano شاحن سياة 75 وات"
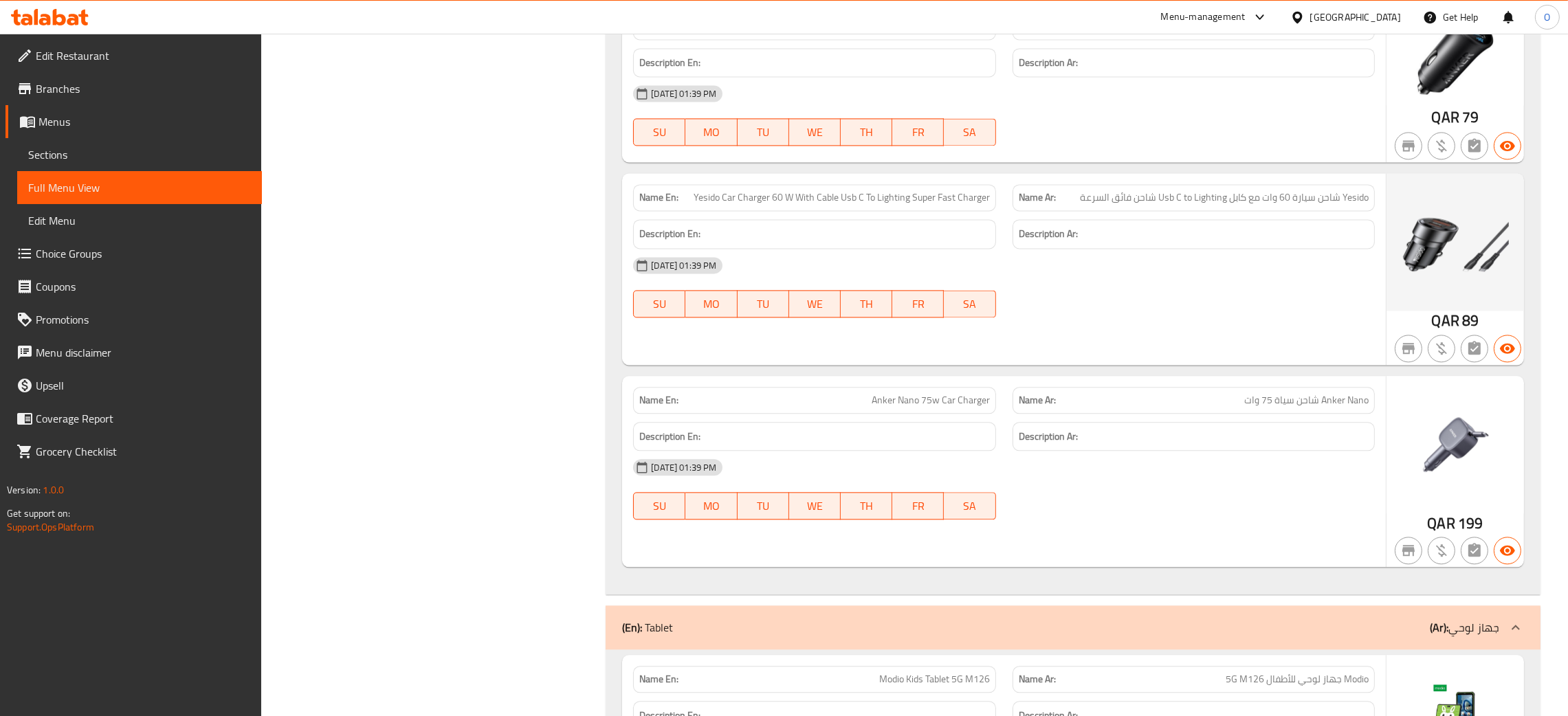
scroll to position [107193, 0]
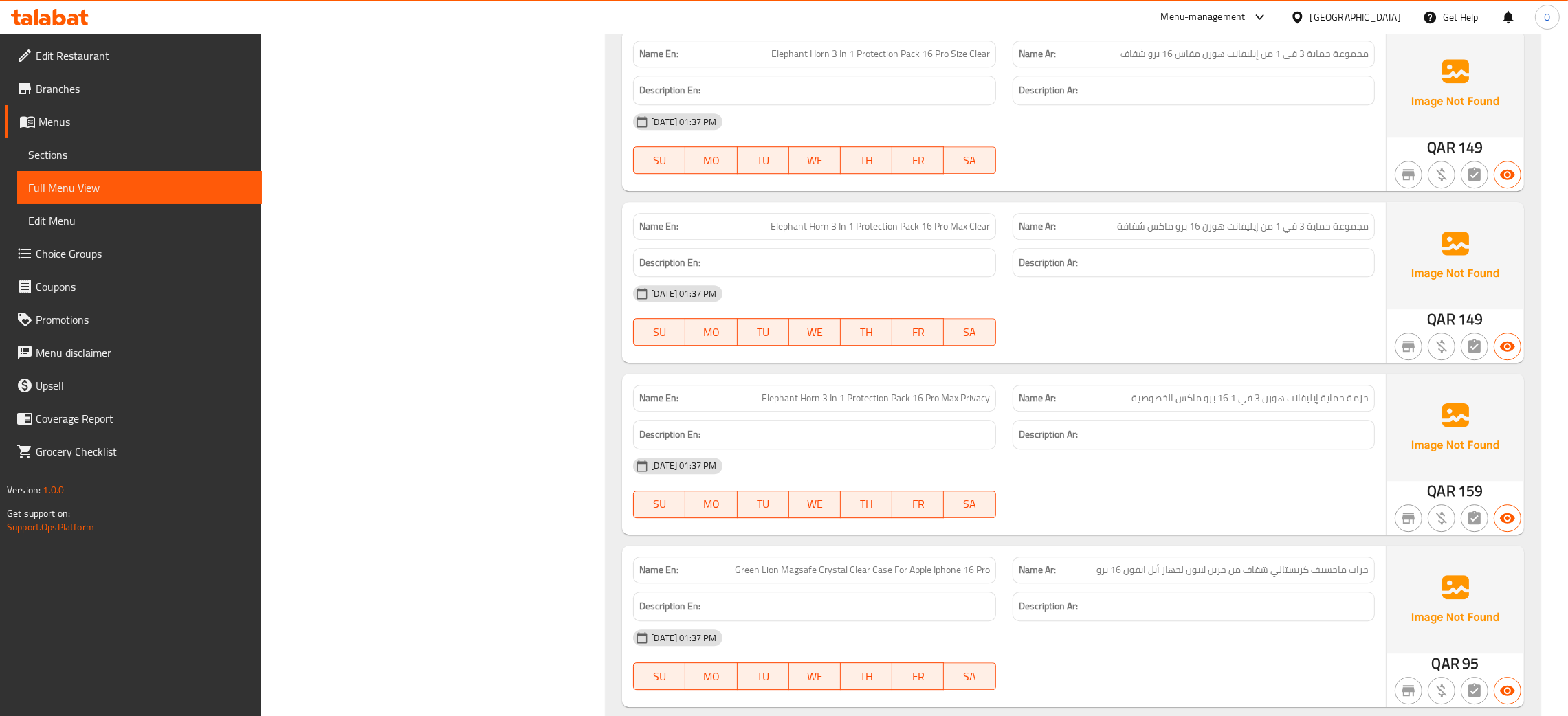
click at [960, 391] on span "Njoyny Luxury Magsafe Case Dark Blue 16 Pro" at bounding box center [896, 398] width 187 height 15
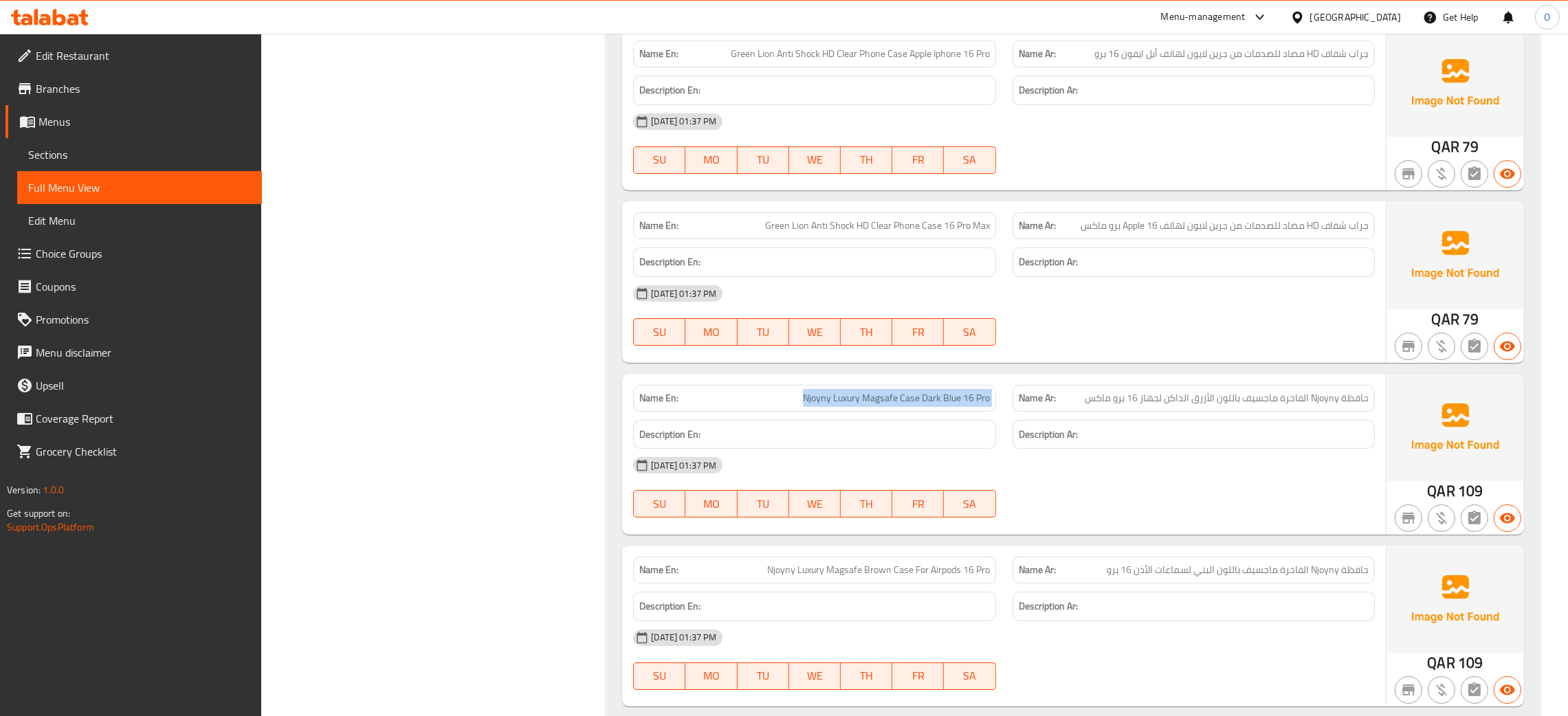
copy span "Njoyny Luxury Magsafe Case Dark Blue 16 Pro"
click at [896, 391] on span "Njoyny Luxury Magsafe Case Dark Blue 16 Pro" at bounding box center [896, 398] width 187 height 15
click at [928, 391] on span "Njoyny Luxury Magsafe Case Dark Blue 16 Pro" at bounding box center [896, 398] width 187 height 15
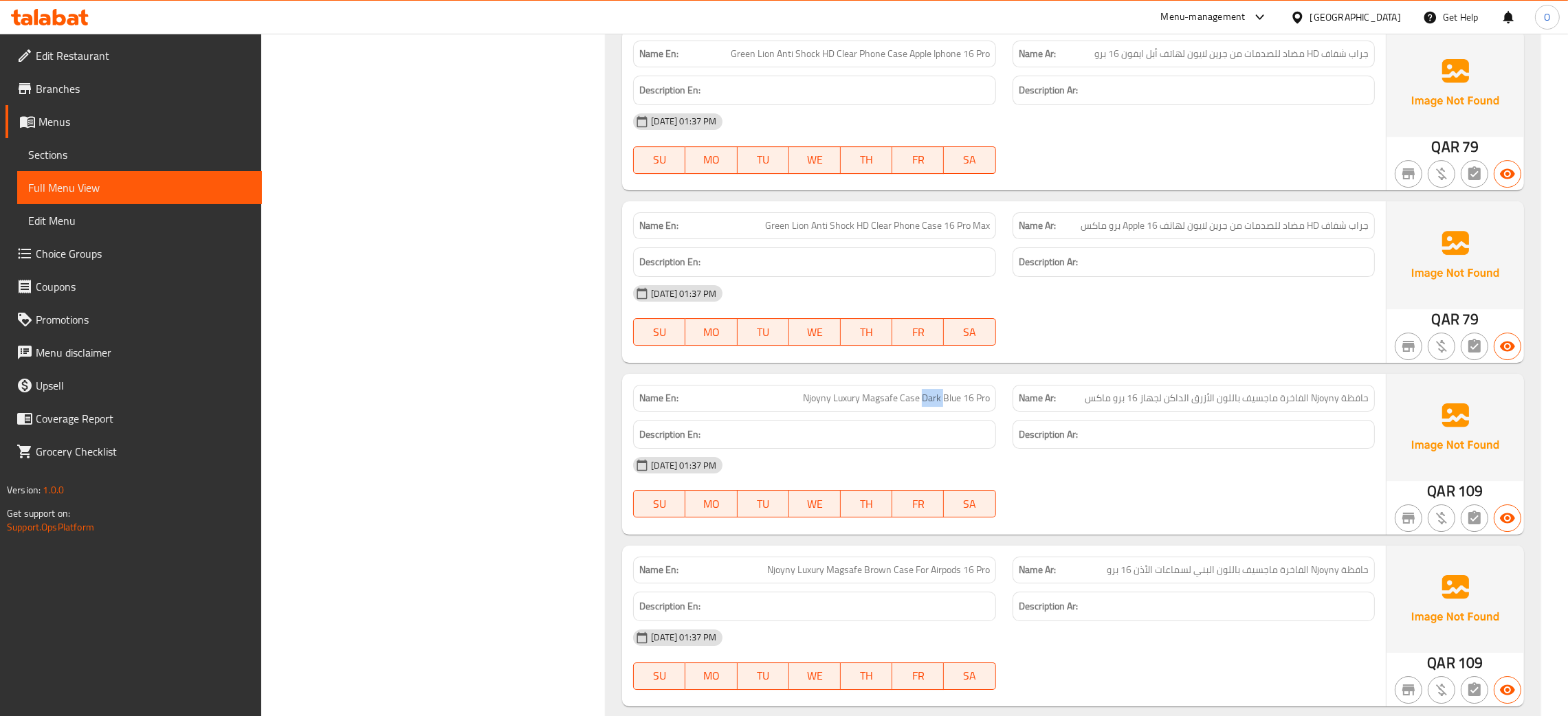
click at [928, 391] on span "Njoyny Luxury Magsafe Case Dark Blue 16 Pro" at bounding box center [896, 398] width 187 height 15
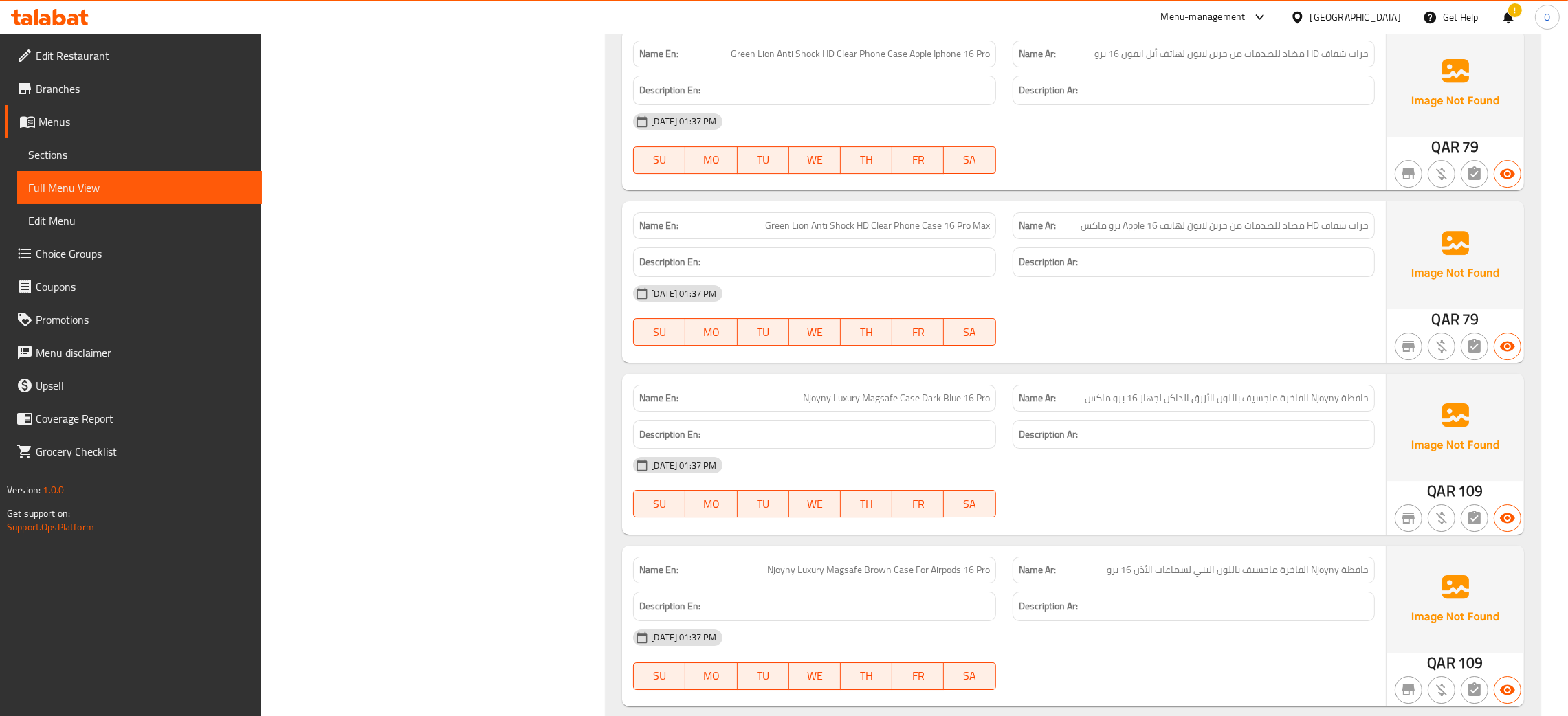
scroll to position [33577, 0]
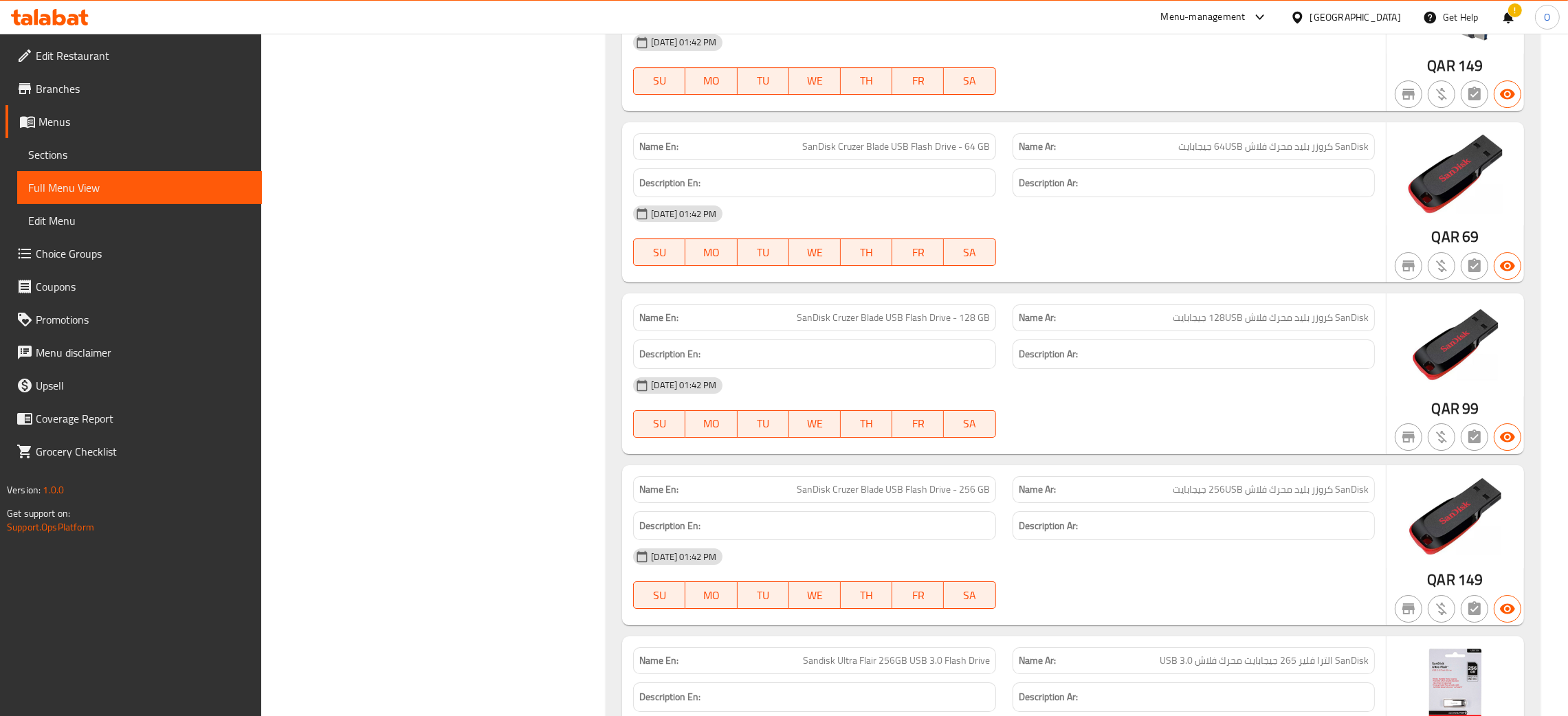
scroll to position [108942, 0]
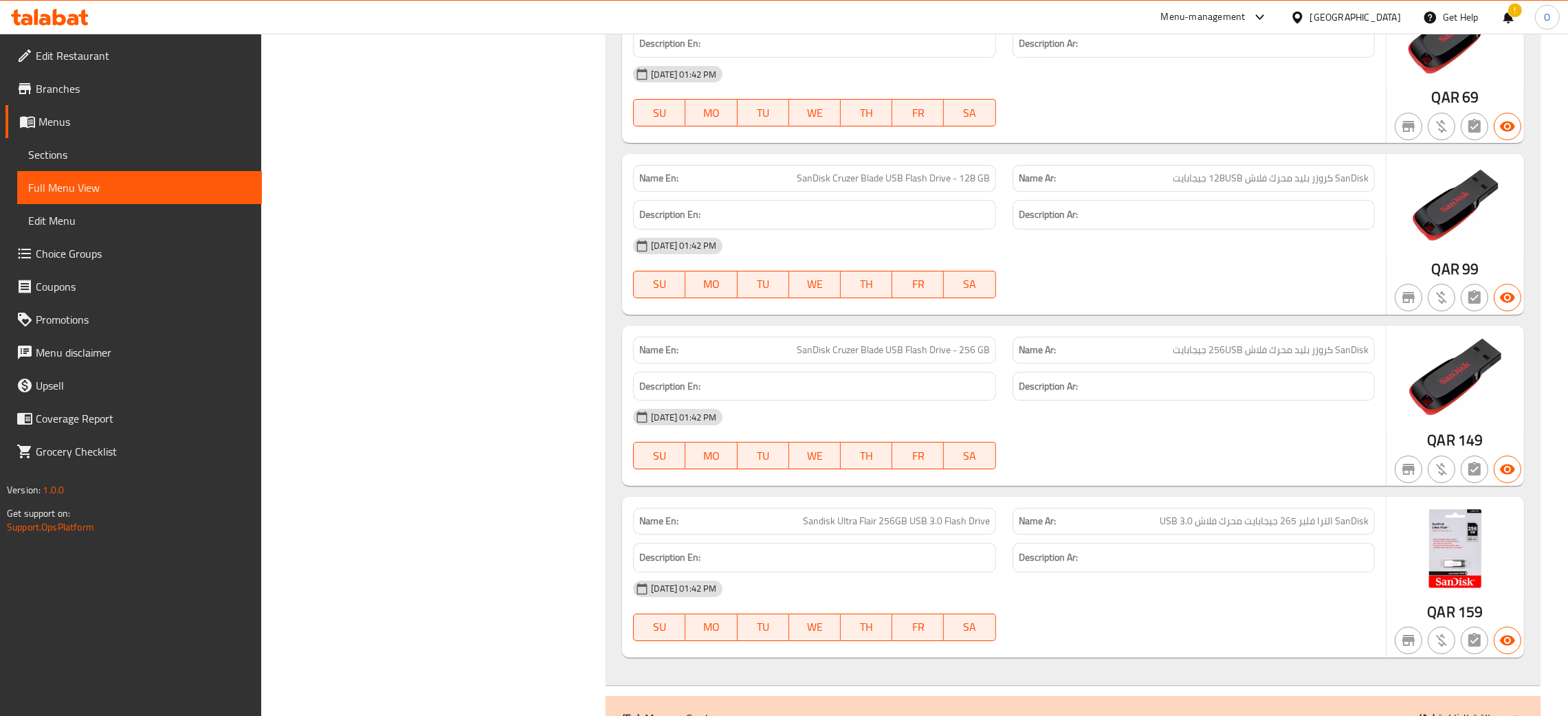
scroll to position [109148, 0]
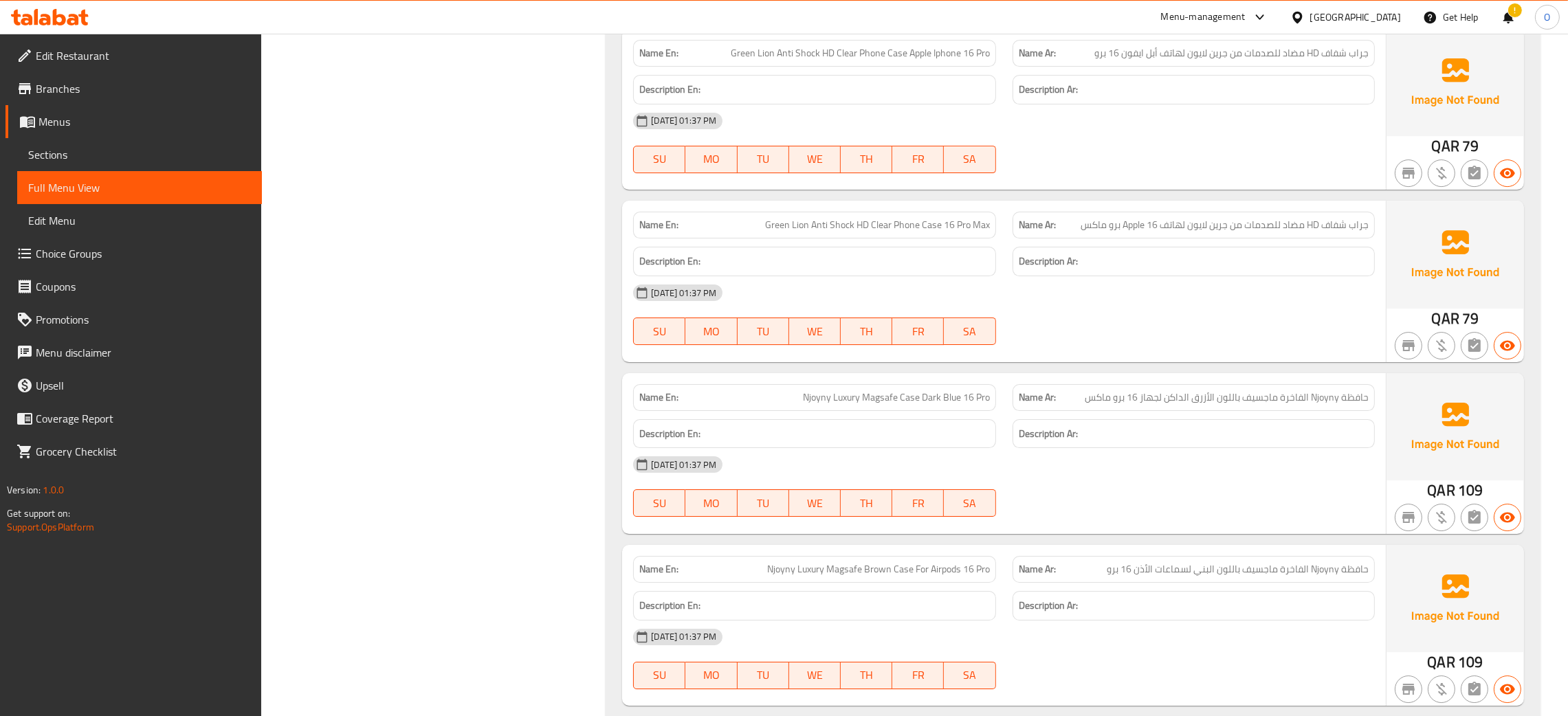
click at [909, 390] on span "Njoyny Luxury Magsafe Case Dark Blue 16 Pro" at bounding box center [896, 397] width 187 height 15
copy span "Njoyny Luxury Magsafe Case Dark Blue 16 Pro"
click at [891, 384] on div "Name En: Njoyny Luxury Magsafe Case Dark Blue 16 Pro" at bounding box center [813, 397] width 363 height 27
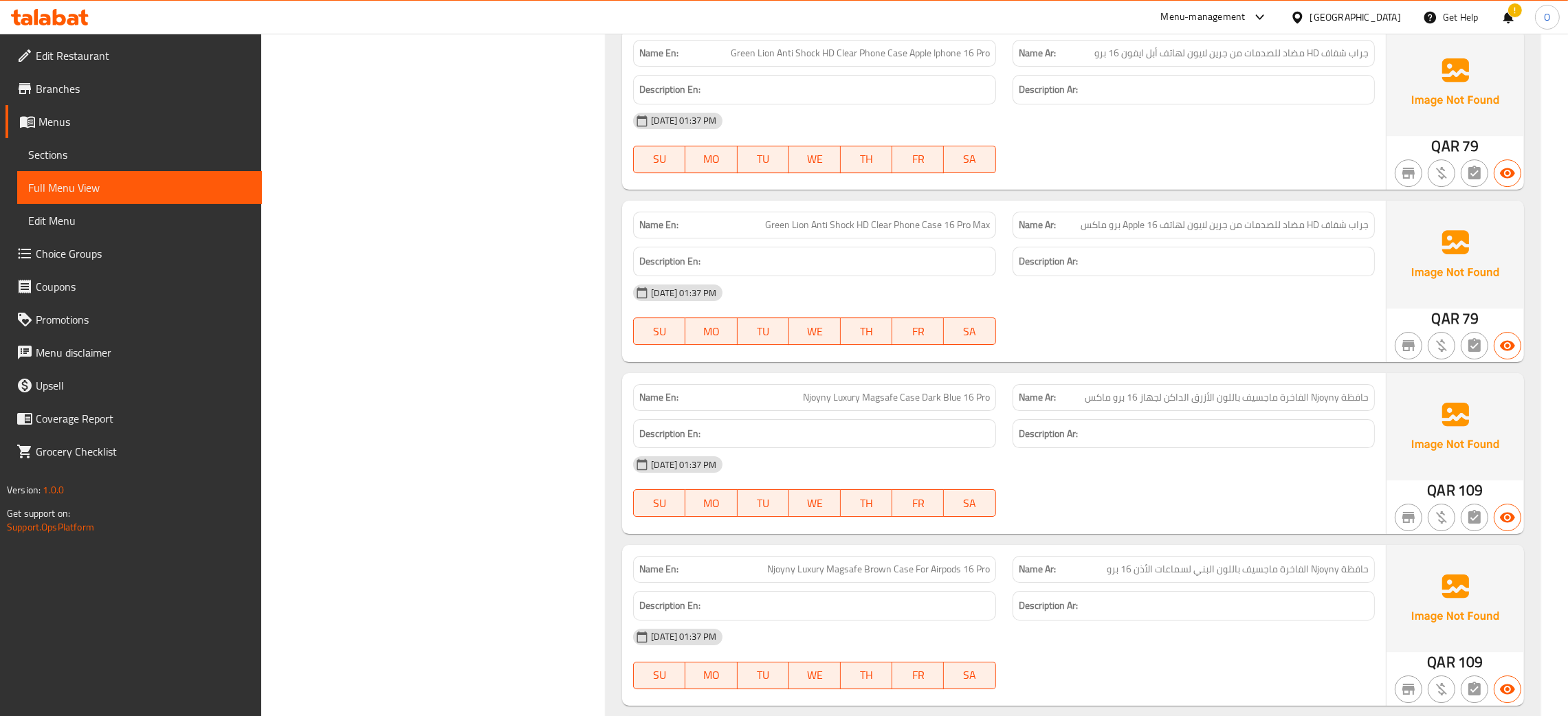
click at [889, 390] on span "Njoyny Luxury Magsafe Case Dark Blue 16 Pro" at bounding box center [896, 397] width 187 height 15
copy span "Njoyny Luxury Magsafe Case Dark Blue 16 Pro"
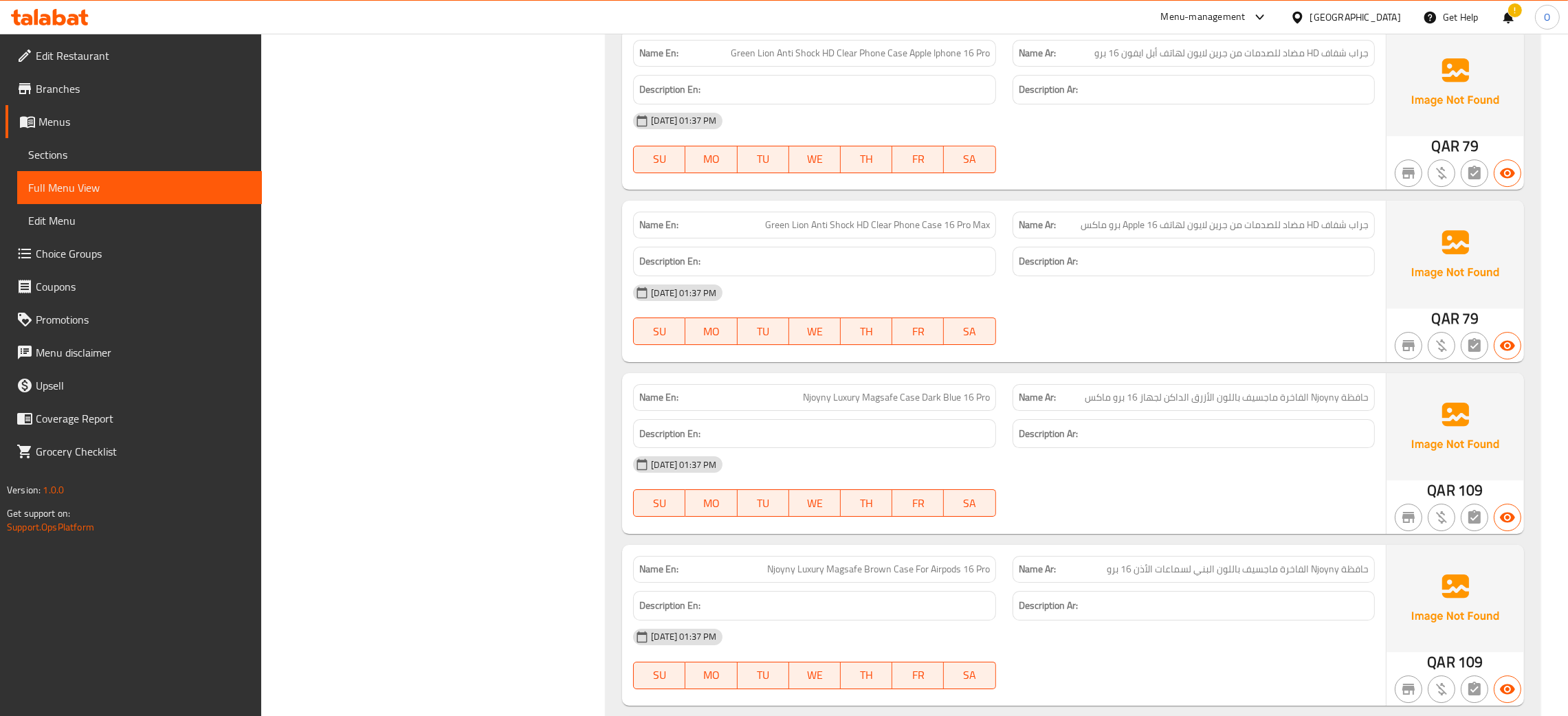
click at [1151, 390] on span "حافظة Njoyny الفاخرة ماجسيف باللون الأزرق الداكن لجهاز 16 برو ماكس" at bounding box center [1226, 397] width 284 height 15
copy span "حافظة Njoyny الفاخرة ماجسيف باللون الأزرق الداكن لجهاز 16 برو ماكس"
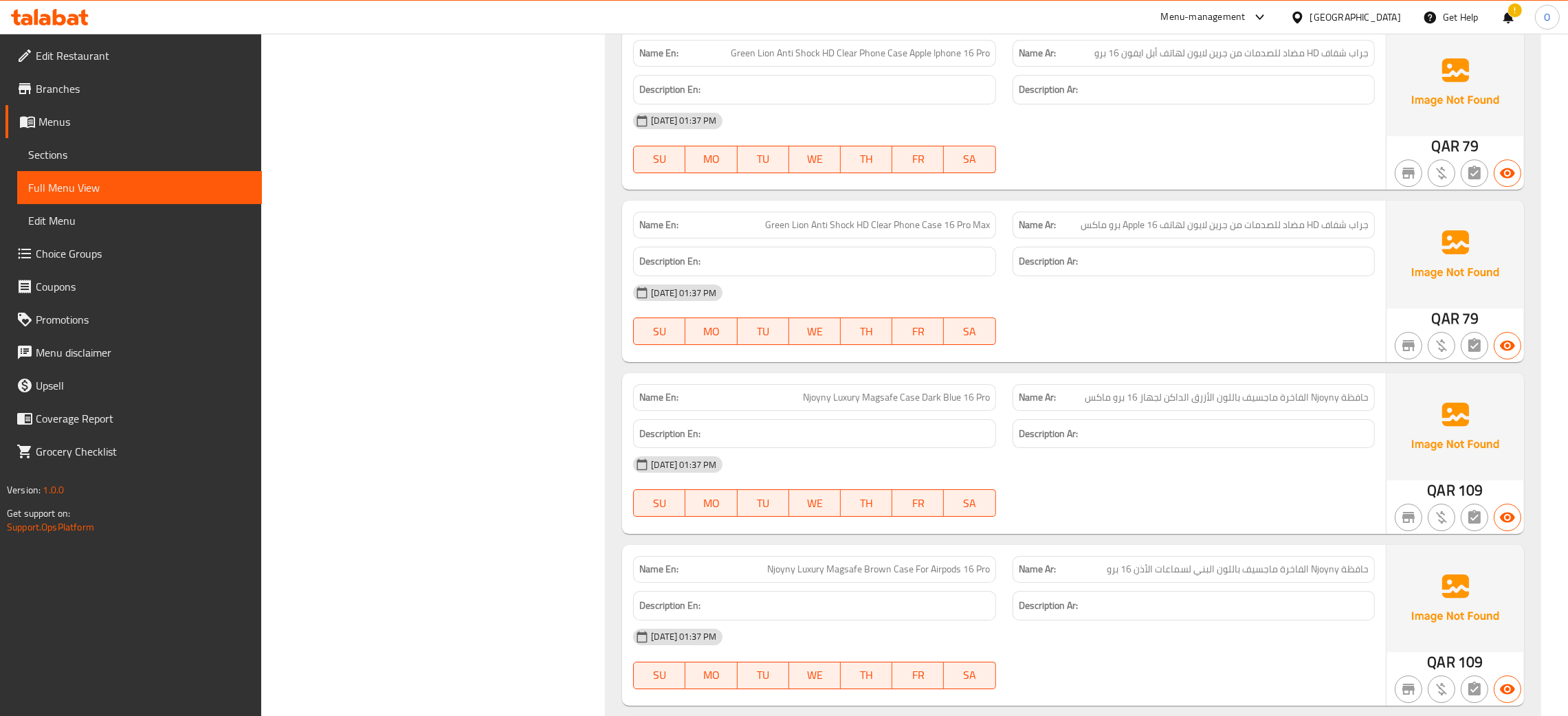
click at [956, 390] on span "Njoyny Luxury Magsafe Case Dark Blue 16 Pro" at bounding box center [896, 397] width 187 height 15
copy span "Njoyny Luxury Magsafe Case Dark Blue 16 Pro"
type button "0"
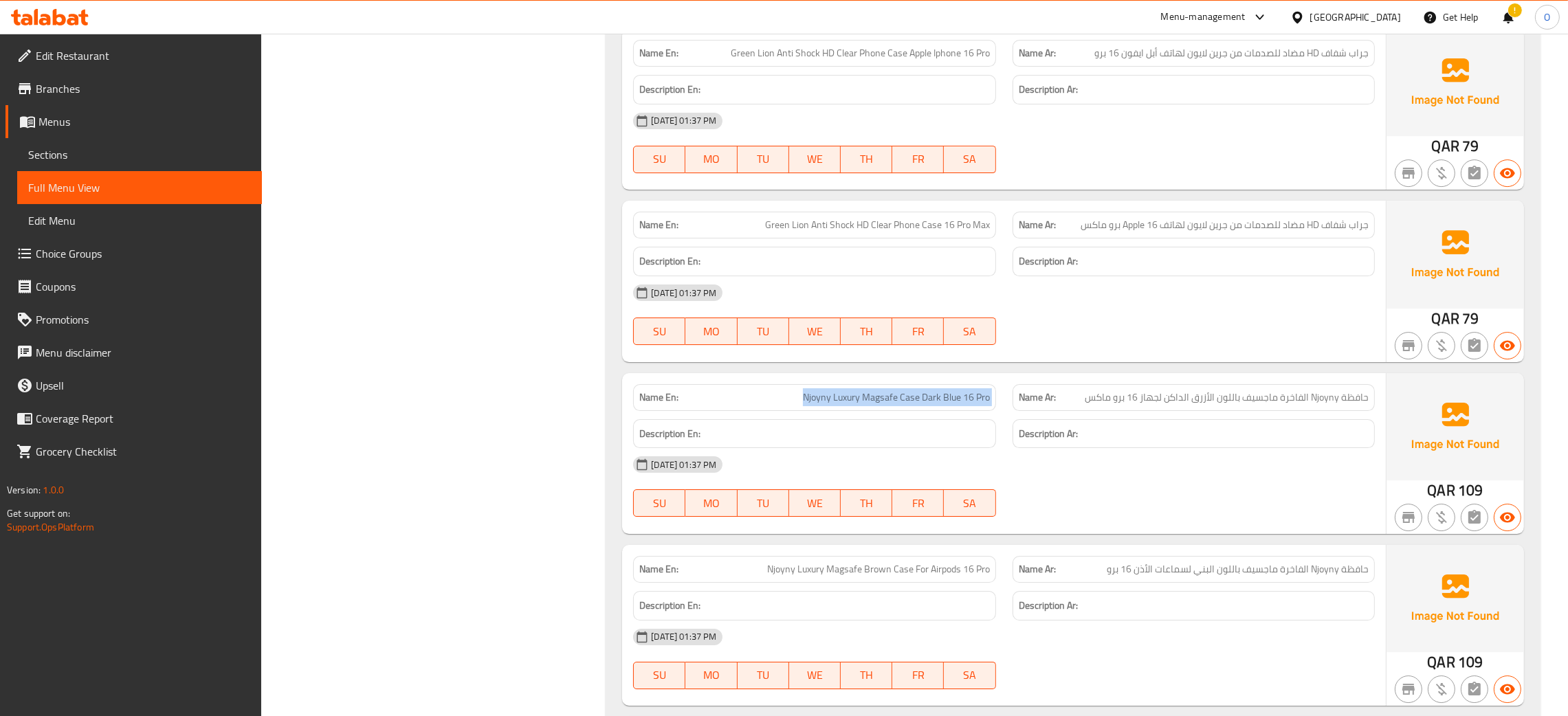
click at [987, 390] on span "Njoyny Luxury Magsafe Case Dark Blue 16 Pro" at bounding box center [896, 397] width 187 height 15
drag, startPoint x: 1116, startPoint y: 360, endPoint x: 1091, endPoint y: 358, distance: 25.1
click at [1091, 390] on span "حافظة Njoyny الفاخرة ماجسيف باللون الأزرق الداكن لجهاز 16 برو ماكس" at bounding box center [1226, 397] width 284 height 15
click at [987, 390] on span "Njoyny Luxury Magsafe Case Dark Blue 16 Pro" at bounding box center [896, 397] width 187 height 15
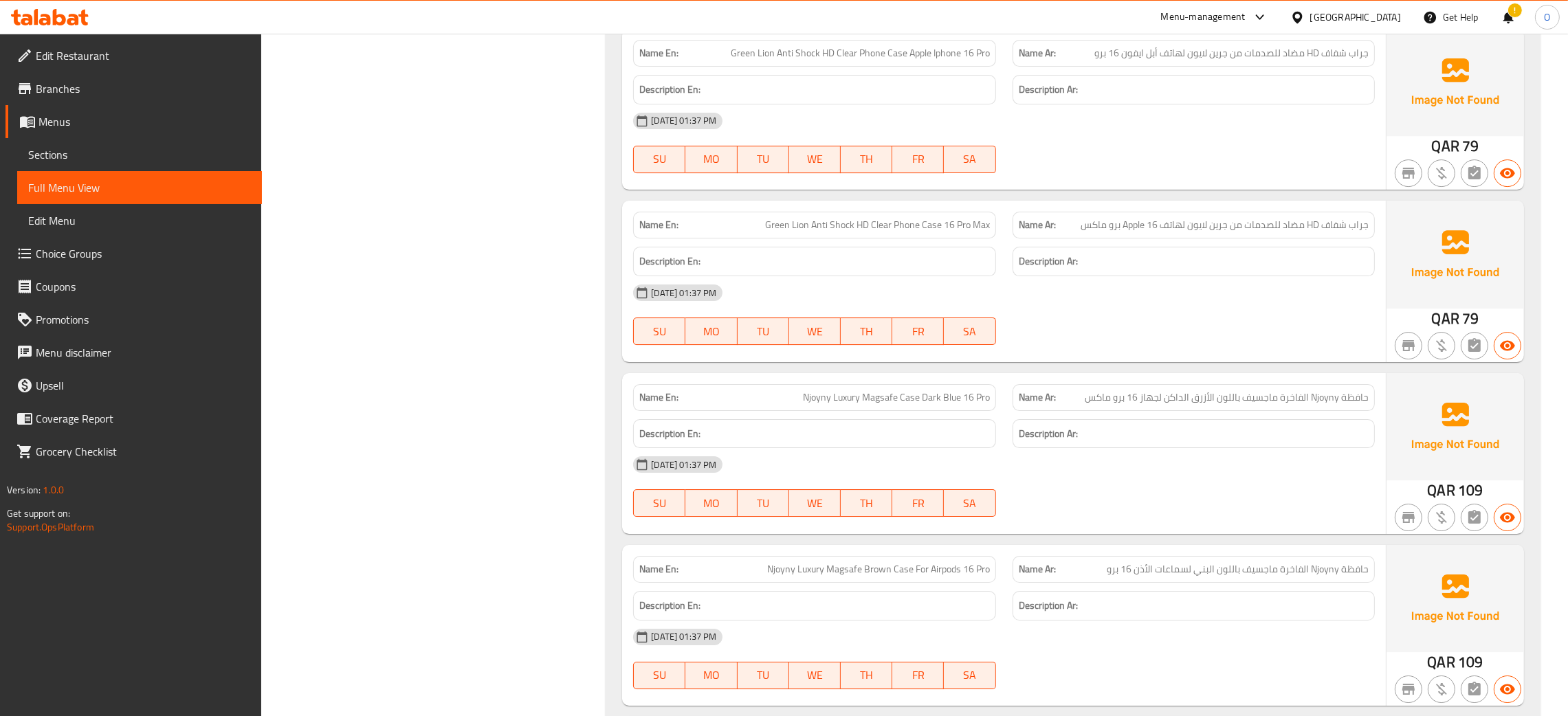
click at [987, 390] on span "Njoyny Luxury Magsafe Case Dark Blue 16 Pro" at bounding box center [896, 397] width 187 height 15
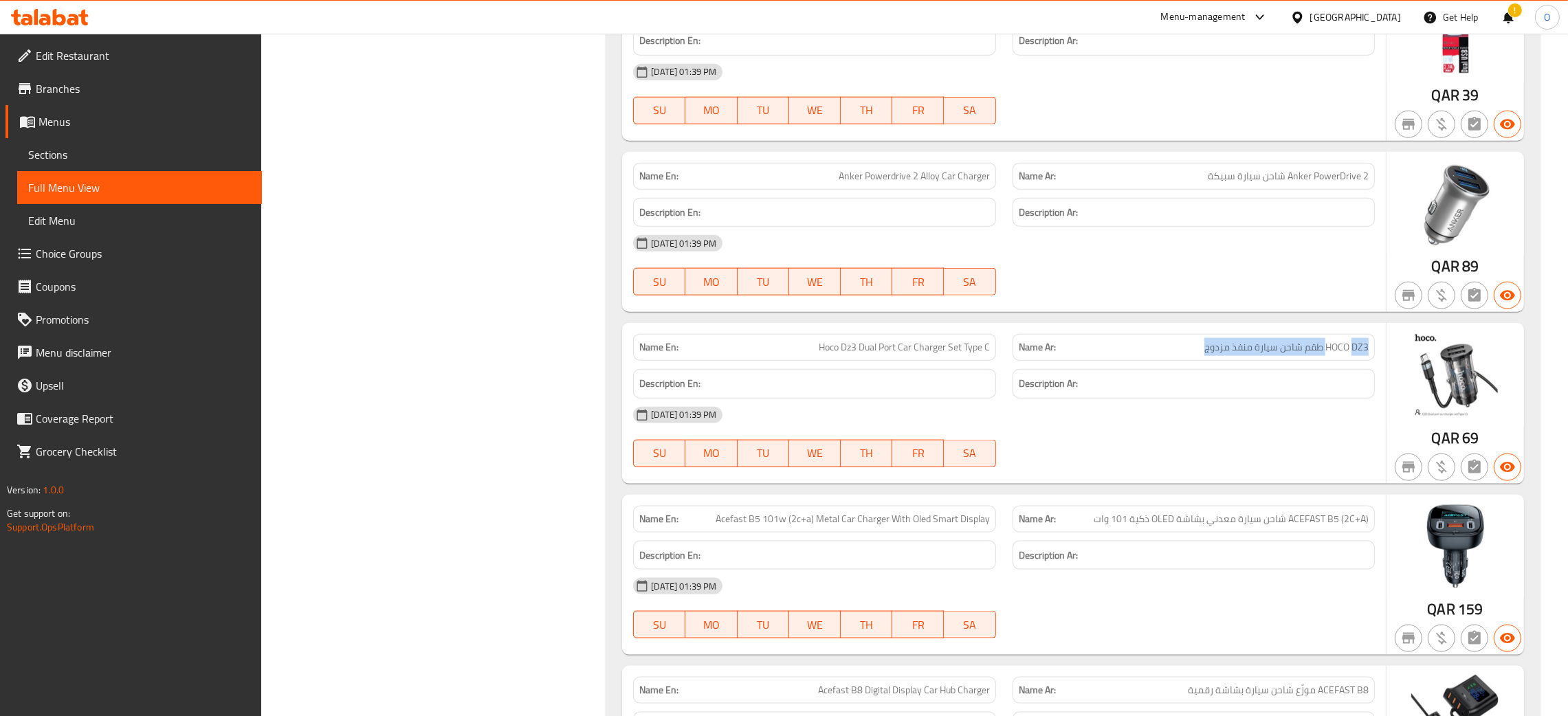
drag, startPoint x: 1351, startPoint y: 360, endPoint x: 1177, endPoint y: 357, distance: 174.0
click at [1177, 355] on p "Name Ar: HOCO DZ3 طقم شاحن سيارة منفذ مزدوج" at bounding box center [1194, 347] width 350 height 15
click at [1259, 355] on span "HOCO DZ3 طقم شاحن سيارة منفذ مزدوج" at bounding box center [1286, 347] width 164 height 15
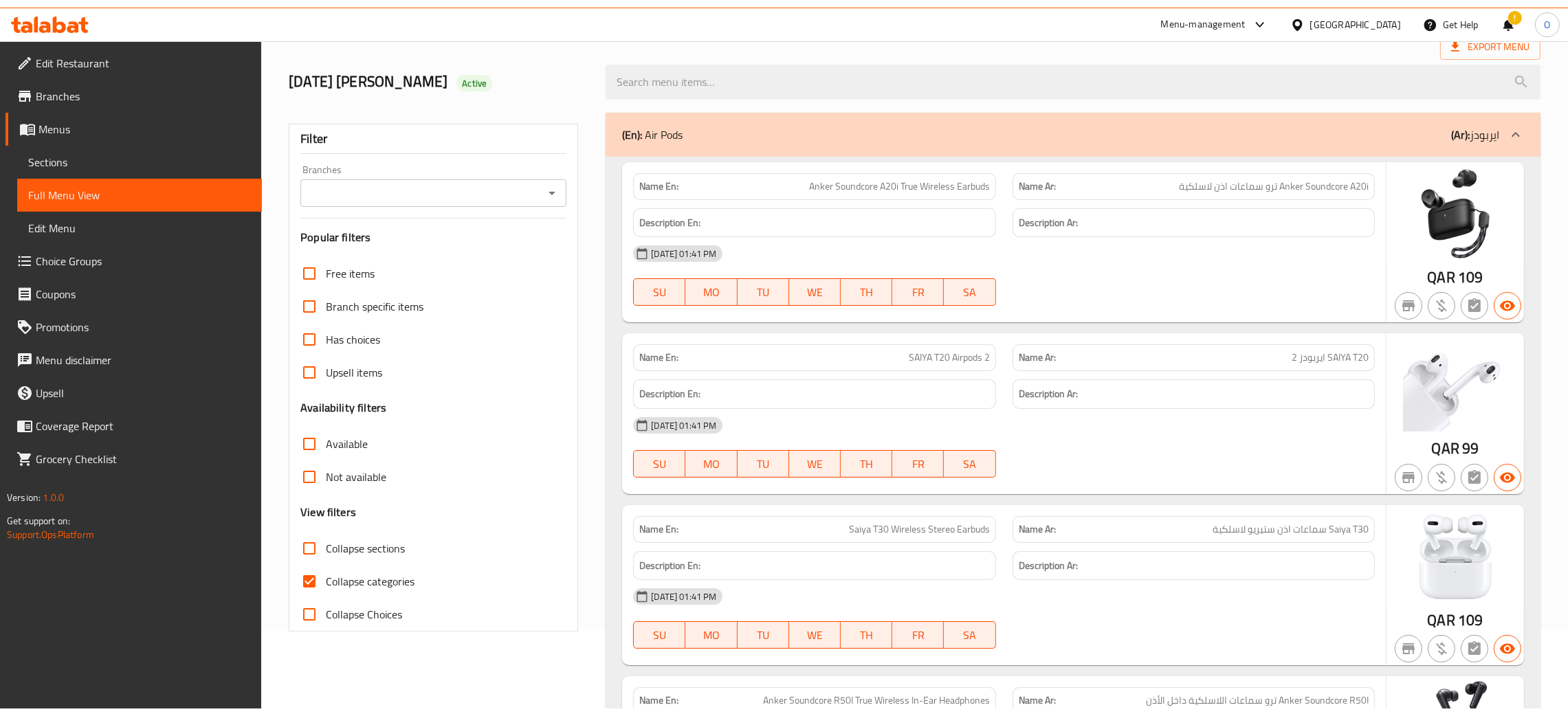
scroll to position [206, 0]
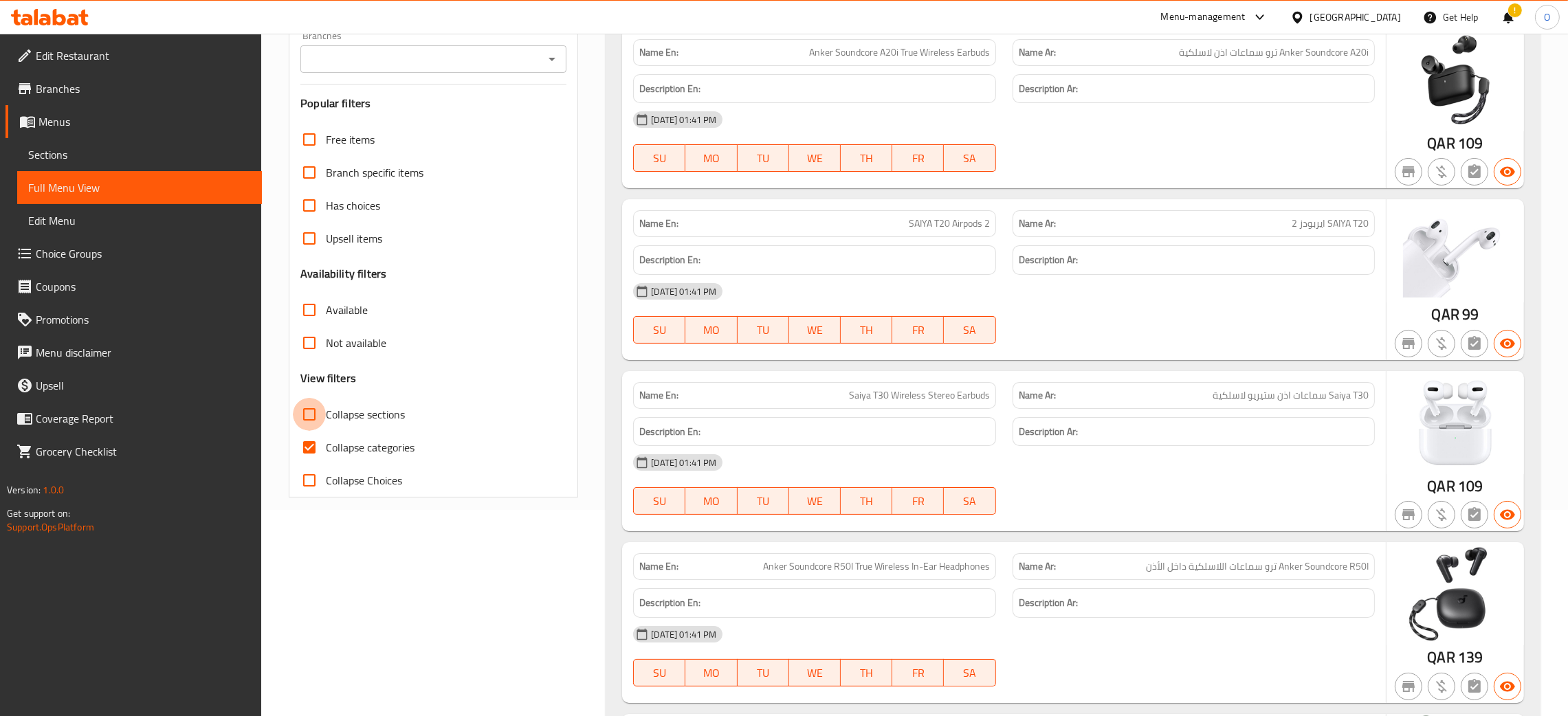
click at [308, 420] on input "Collapse sections" at bounding box center [309, 414] width 33 height 33
checkbox input "true"
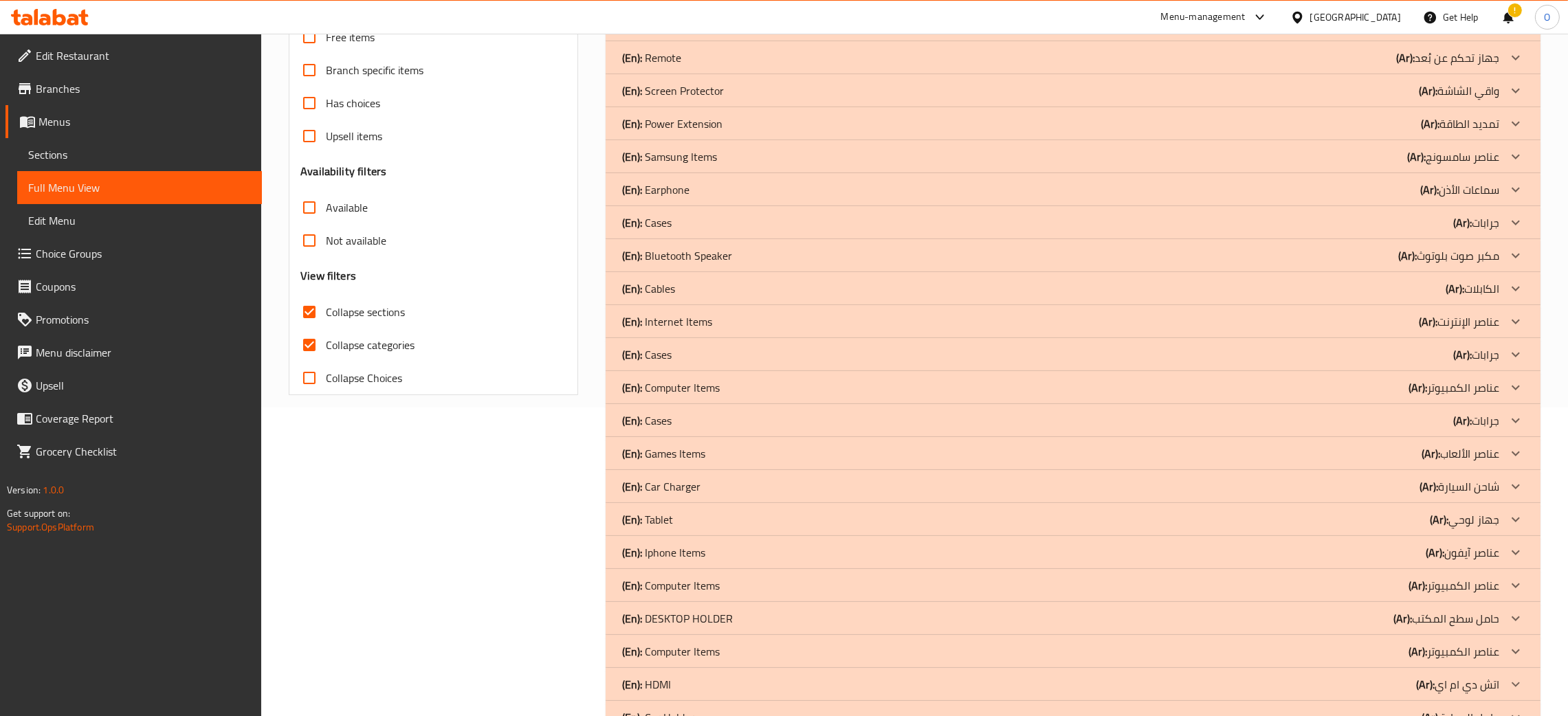
scroll to position [103, 0]
